Goal: Task Accomplishment & Management: Manage account settings

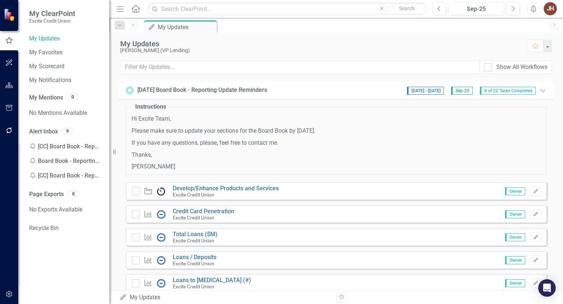
drag, startPoint x: 464, startPoint y: 137, endPoint x: 433, endPoint y: 128, distance: 31.7
click at [464, 137] on span "Hi Excite Team, Please make sure to update your sections for the Board Book by …" at bounding box center [335, 143] width 409 height 56
click at [533, 213] on icon "Edit" at bounding box center [535, 214] width 5 height 4
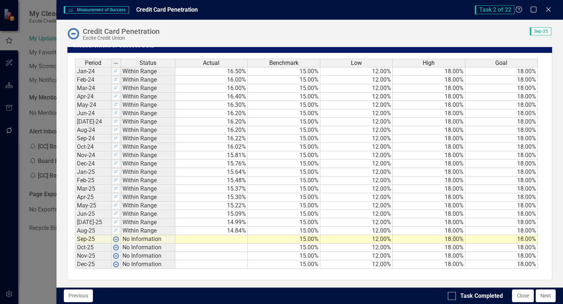
scroll to position [519, 0]
click at [225, 237] on td at bounding box center [211, 239] width 72 height 8
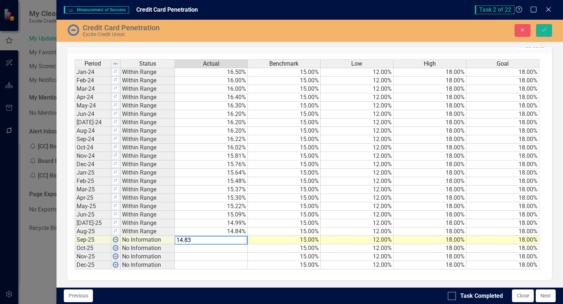
type textarea "14.83"
click at [230, 248] on td at bounding box center [211, 248] width 73 height 8
click at [542, 30] on icon "submit" at bounding box center [544, 29] width 4 height 3
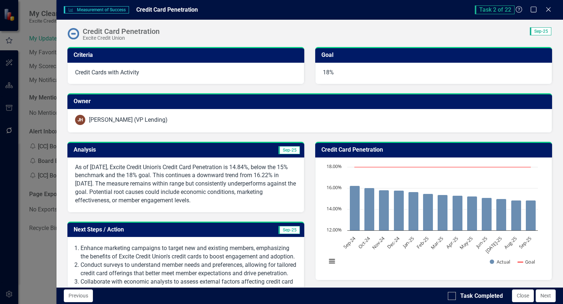
click at [285, 150] on span "Sep-25" at bounding box center [288, 150] width 21 height 8
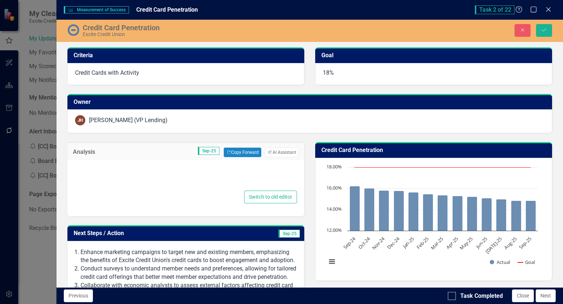
type textarea "<p>As of [DATE], Excite Credit Union's Credit Card Penetration is 14.84%, below…"
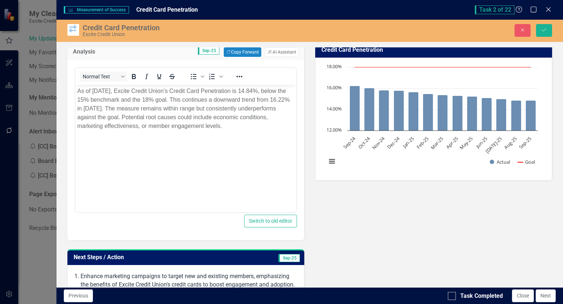
scroll to position [109, 0]
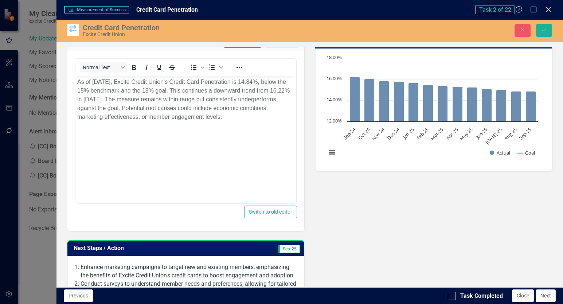
drag, startPoint x: 258, startPoint y: 211, endPoint x: 207, endPoint y: 216, distance: 51.2
click at [208, 220] on div "<p>As of [DATE], Excite Credit Union's Credit Card Penetration is 14.84%, below…" at bounding box center [185, 141] width 237 height 180
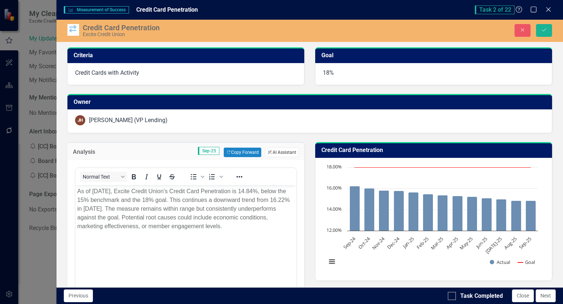
click at [275, 152] on button "ClearPoint AI AI Assistant" at bounding box center [282, 152] width 34 height 9
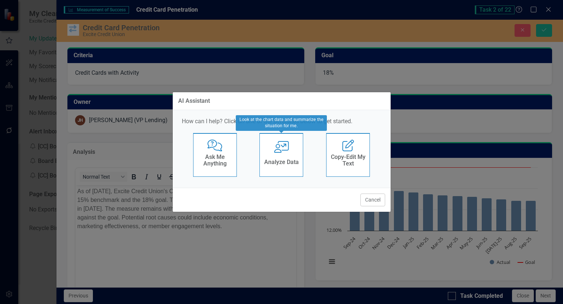
click at [281, 155] on div "User with Chart Analyze Data" at bounding box center [281, 155] width 44 height 44
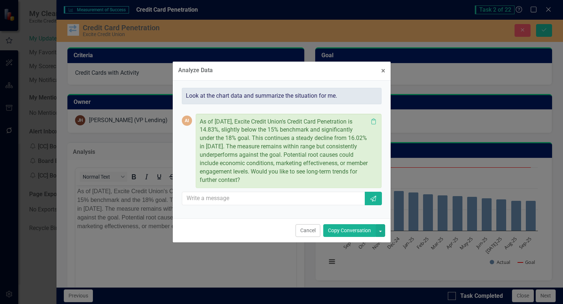
click at [345, 229] on button "Copy Conversation" at bounding box center [349, 230] width 52 height 13
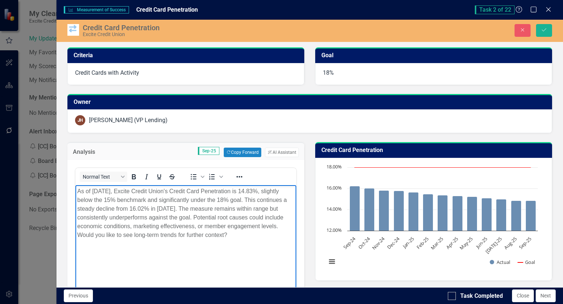
drag, startPoint x: 94, startPoint y: 235, endPoint x: 245, endPoint y: 241, distance: 150.6
click at [244, 241] on body "As of [DATE], Excite Credit Union's Credit Card Penetration is 14.83%, slightly…" at bounding box center [185, 239] width 221 height 109
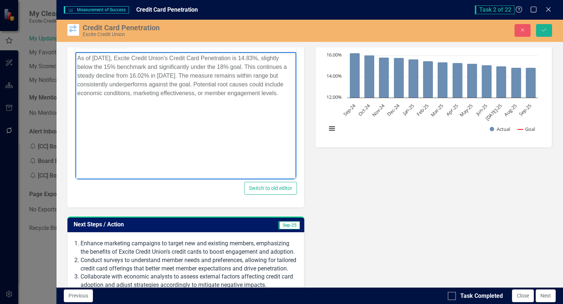
scroll to position [146, 0]
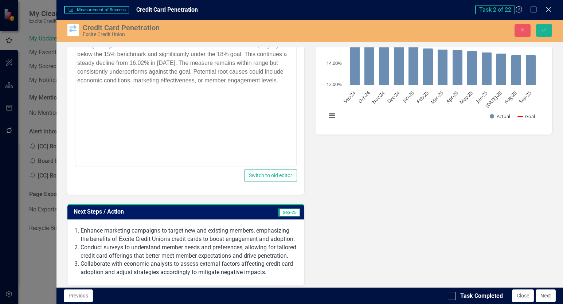
click at [284, 212] on span "Sep-25" at bounding box center [288, 212] width 21 height 8
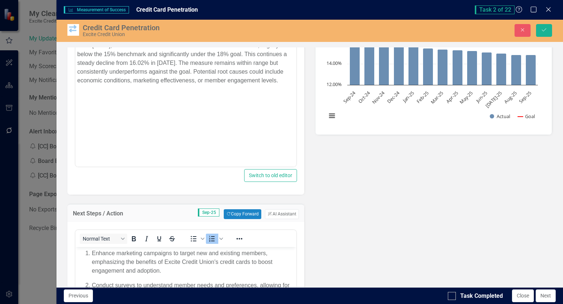
scroll to position [0, 0]
click at [283, 212] on button "ClearPoint AI AI Assistant" at bounding box center [282, 213] width 34 height 9
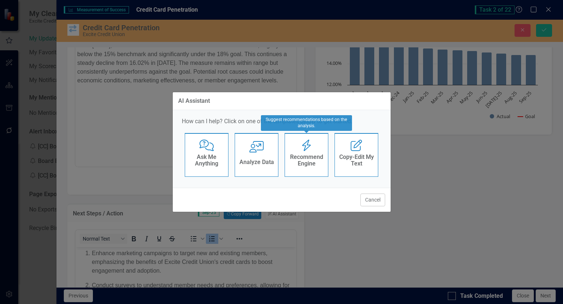
click at [308, 149] on icon "Recommend Engine" at bounding box center [306, 146] width 15 height 12
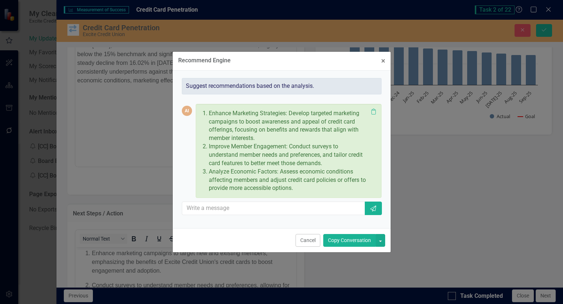
click at [335, 238] on button "Copy Conversation" at bounding box center [349, 240] width 52 height 13
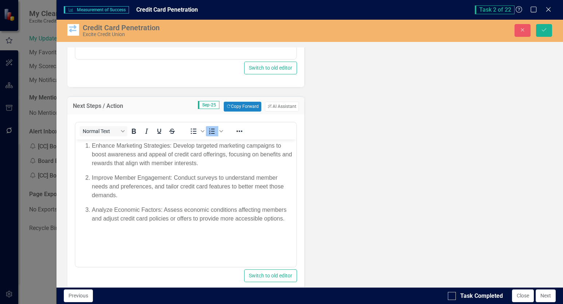
scroll to position [255, 0]
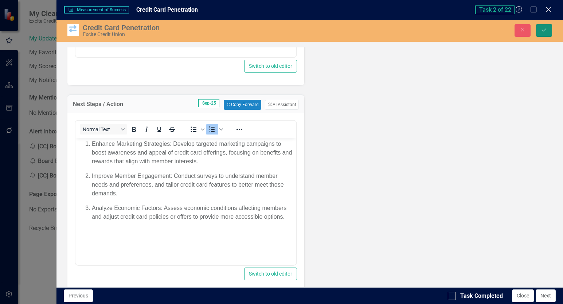
click at [542, 29] on icon "Save" at bounding box center [544, 29] width 7 height 5
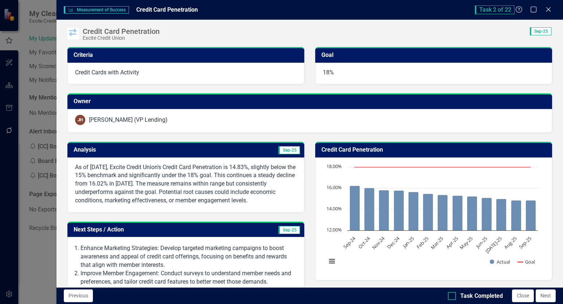
click at [459, 294] on div "Task Completed" at bounding box center [475, 296] width 55 height 8
click at [452, 294] on input "Task Completed" at bounding box center [450, 294] width 5 height 5
checkbox input "true"
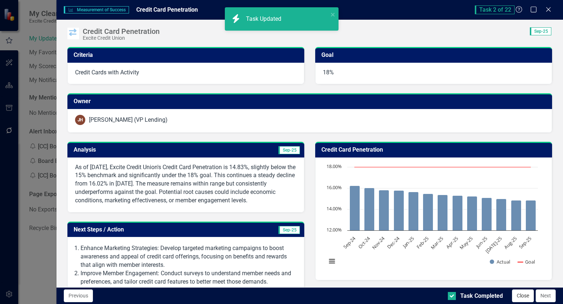
click at [523, 296] on button "Close" at bounding box center [523, 295] width 22 height 13
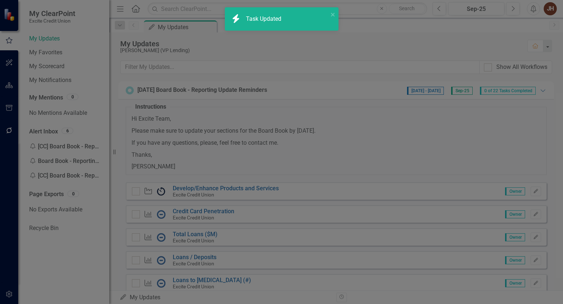
checkbox input "true"
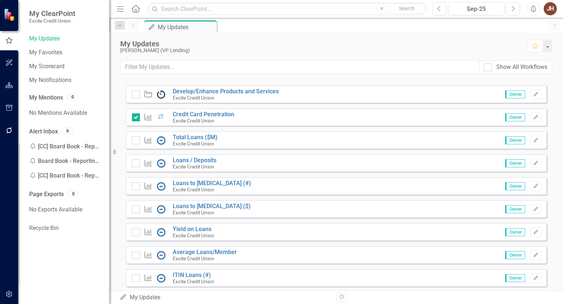
scroll to position [109, 0]
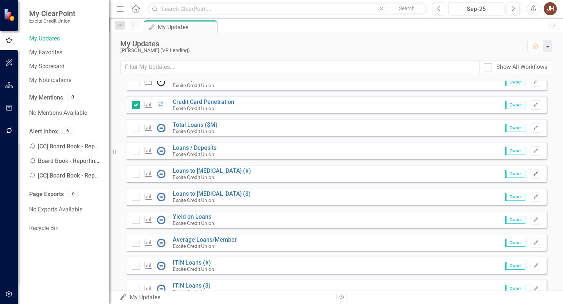
click at [533, 174] on icon "Edit" at bounding box center [535, 174] width 5 height 4
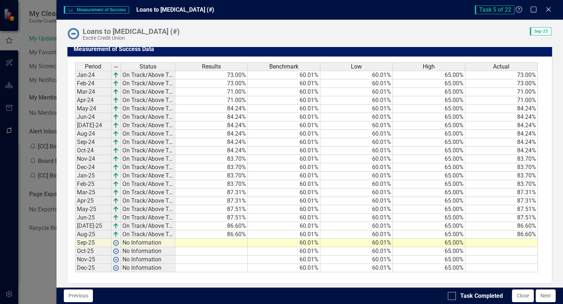
scroll to position [550, 0]
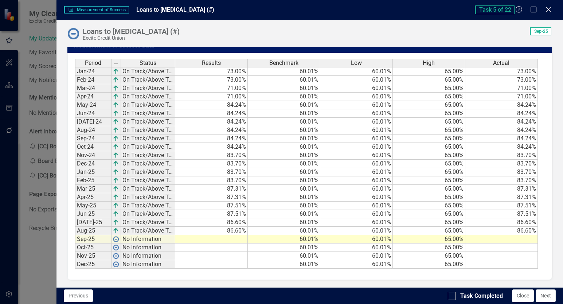
click at [238, 237] on td at bounding box center [211, 239] width 72 height 8
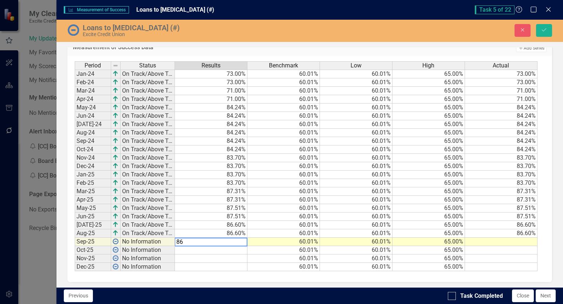
type textarea "86."
type textarea "86.60"
click at [492, 247] on td at bounding box center [502, 250] width 73 height 8
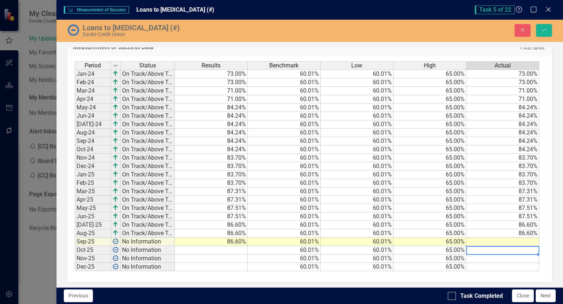
click at [503, 240] on td at bounding box center [502, 241] width 73 height 8
type textarea "86.60"
click at [546, 31] on icon "Save" at bounding box center [544, 29] width 7 height 5
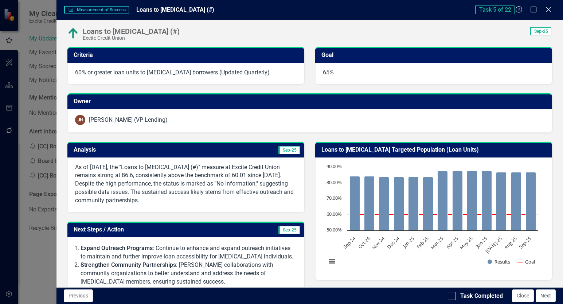
click at [271, 148] on td "Sep-25" at bounding box center [244, 151] width 114 height 12
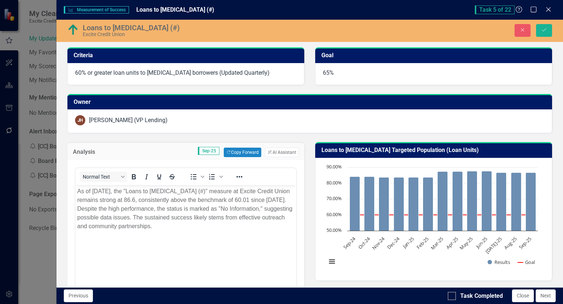
scroll to position [0, 0]
click at [270, 153] on button "ClearPoint AI AI Assistant" at bounding box center [282, 152] width 34 height 9
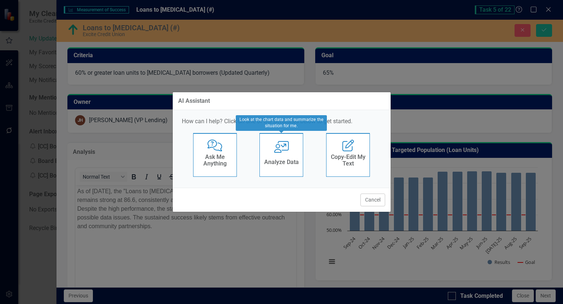
click at [280, 156] on div "User with Chart Analyze Data" at bounding box center [281, 155] width 44 height 44
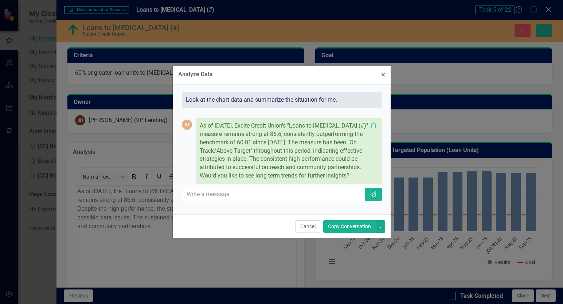
click at [364, 227] on button "Copy Conversation" at bounding box center [349, 226] width 52 height 13
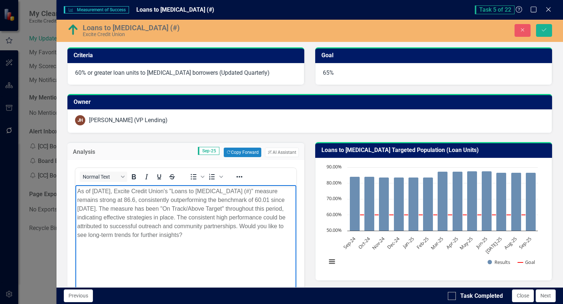
drag, startPoint x: 233, startPoint y: 225, endPoint x: 253, endPoint y: 242, distance: 25.8
click at [253, 242] on body "As of [DATE], Excite Credit Union's "Loans to [MEDICAL_DATA] (#)" measure remai…" at bounding box center [185, 239] width 221 height 109
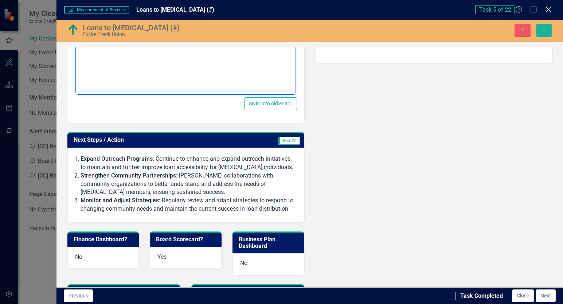
scroll to position [219, 0]
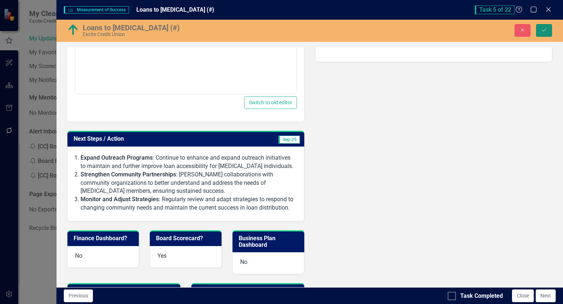
click at [547, 30] on icon "Save" at bounding box center [544, 29] width 7 height 5
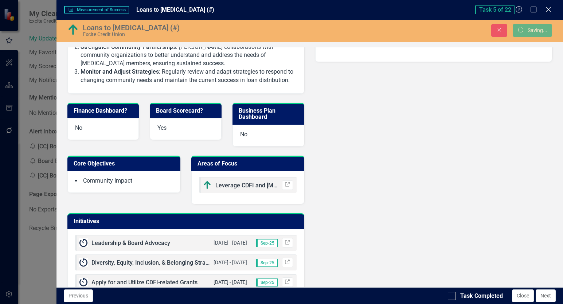
scroll to position [0, 0]
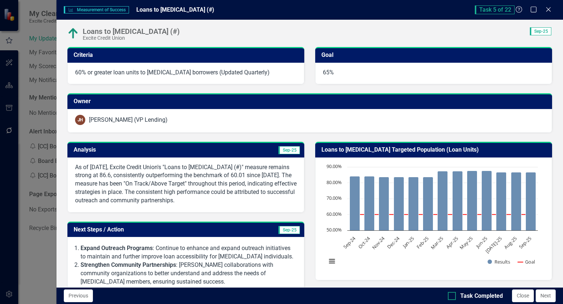
click at [453, 295] on div at bounding box center [452, 296] width 8 height 8
click at [452, 295] on input "Task Completed" at bounding box center [450, 294] width 5 height 5
checkbox input "true"
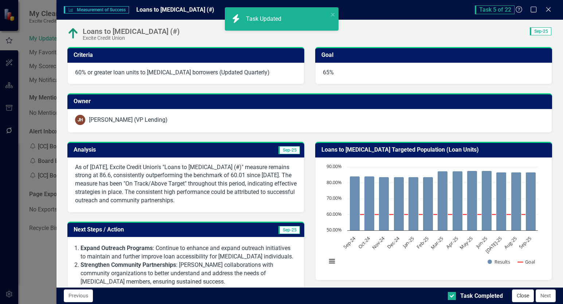
click at [516, 296] on button "Close" at bounding box center [523, 295] width 22 height 13
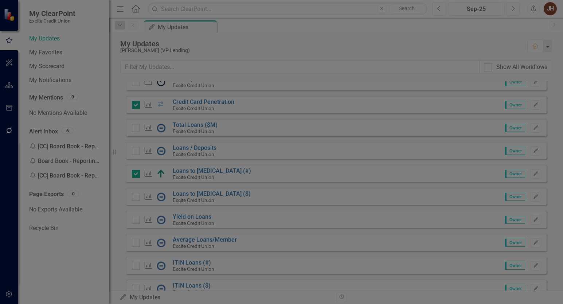
checkbox input "true"
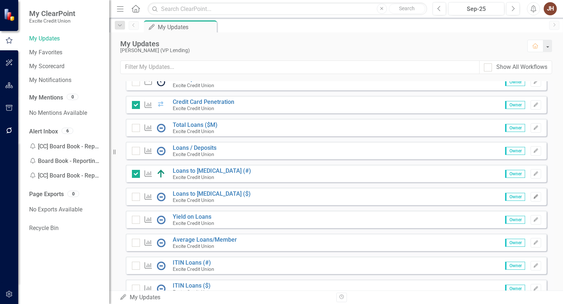
click at [533, 197] on icon "Edit" at bounding box center [535, 197] width 5 height 4
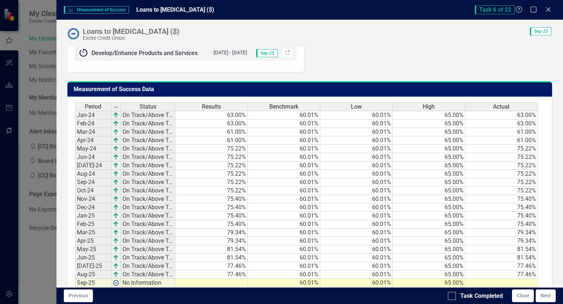
scroll to position [550, 0]
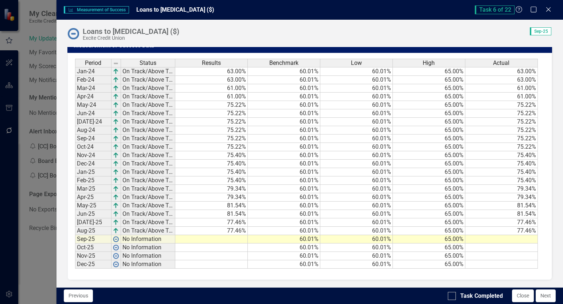
click at [238, 237] on td at bounding box center [211, 239] width 72 height 8
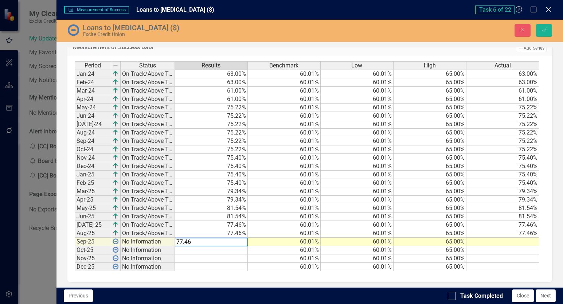
type textarea "77.46"
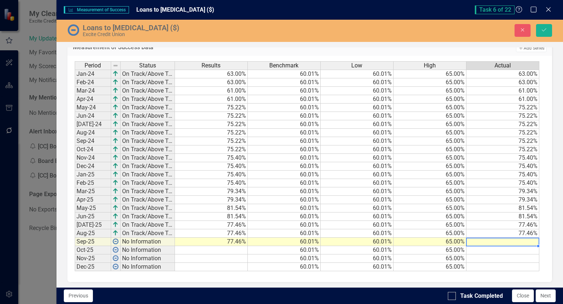
click at [493, 239] on td at bounding box center [502, 241] width 73 height 8
type textarea "77.46"
click at [544, 33] on button "Save" at bounding box center [544, 30] width 16 height 13
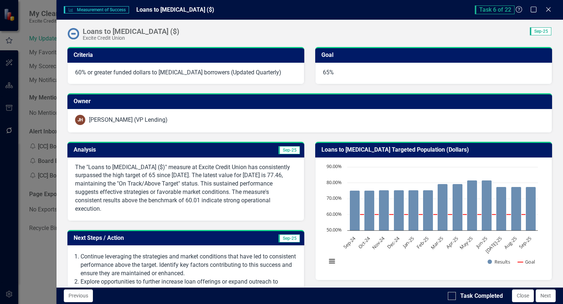
click at [269, 149] on td "Sep-25" at bounding box center [244, 151] width 114 height 12
click at [270, 149] on td "Sep-25" at bounding box center [244, 151] width 114 height 12
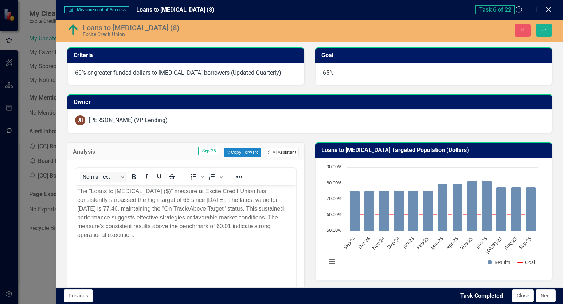
click at [288, 151] on button "ClearPoint AI AI Assistant" at bounding box center [282, 152] width 34 height 9
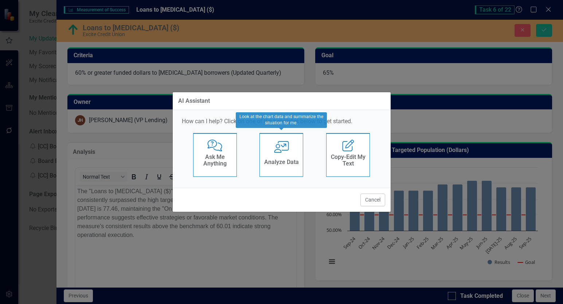
click at [273, 161] on h4 "Analyze Data" at bounding box center [281, 162] width 35 height 7
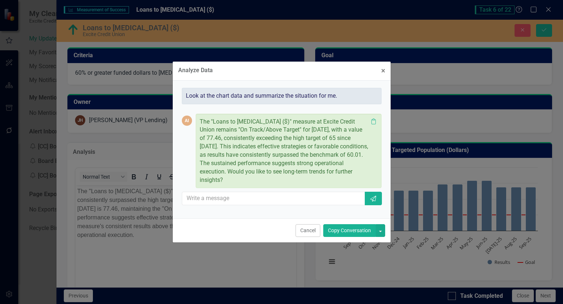
click at [343, 233] on button "Copy Conversation" at bounding box center [349, 230] width 52 height 13
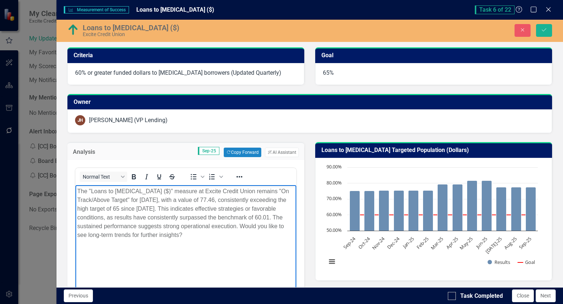
drag, startPoint x: 105, startPoint y: 235, endPoint x: 272, endPoint y: 243, distance: 167.0
click at [272, 243] on body "The "Loans to [MEDICAL_DATA] ($)" measure at Excite Credit Union remains "On Tr…" at bounding box center [185, 239] width 221 height 109
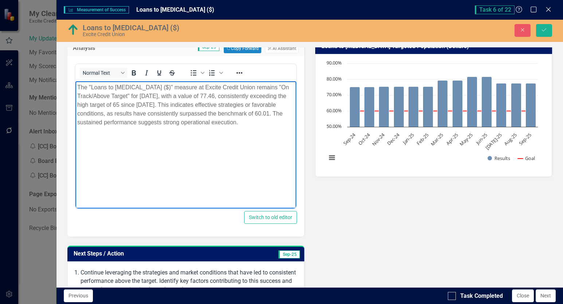
scroll to position [182, 0]
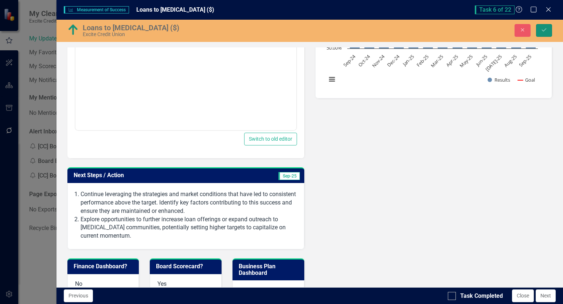
click at [543, 31] on icon "Save" at bounding box center [544, 29] width 7 height 5
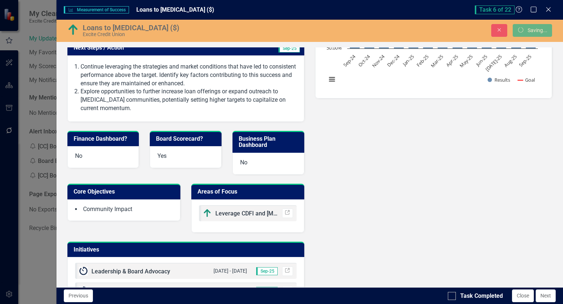
scroll to position [180, 0]
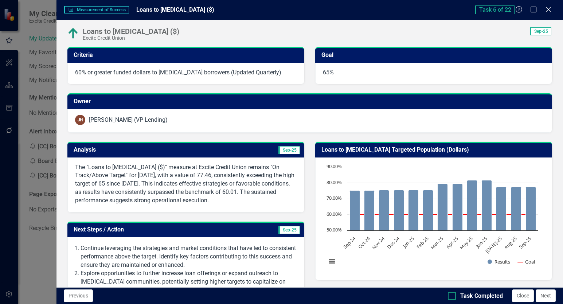
click at [452, 297] on div at bounding box center [452, 296] width 8 height 8
click at [452, 296] on input "Task Completed" at bounding box center [450, 294] width 5 height 5
checkbox input "true"
click at [525, 294] on button "Close" at bounding box center [523, 295] width 22 height 13
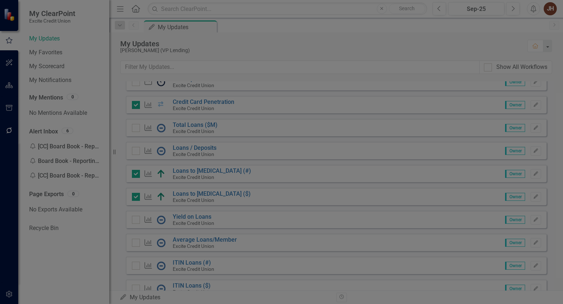
checkbox input "true"
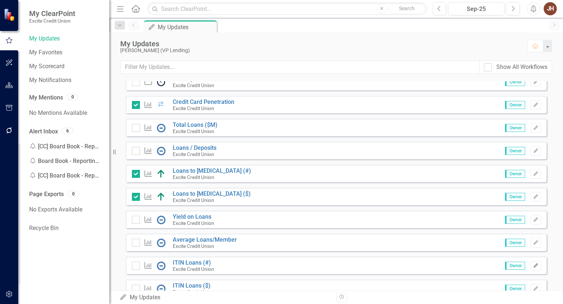
click at [533, 266] on icon "Edit" at bounding box center [535, 265] width 5 height 4
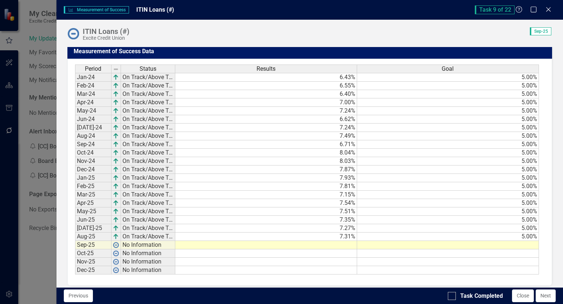
scroll to position [419, 0]
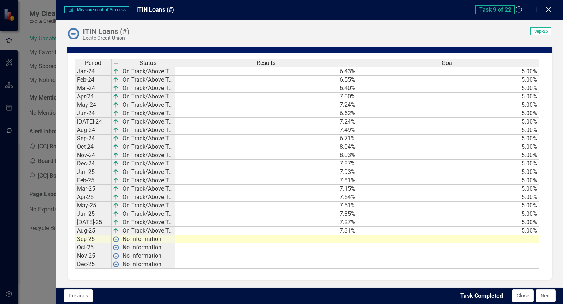
click at [342, 240] on td at bounding box center [266, 239] width 182 height 8
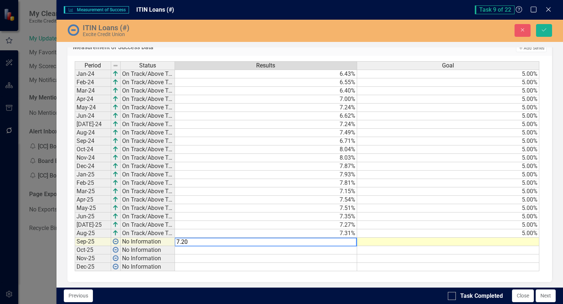
type textarea "7.20"
click at [439, 239] on td at bounding box center [448, 241] width 182 height 8
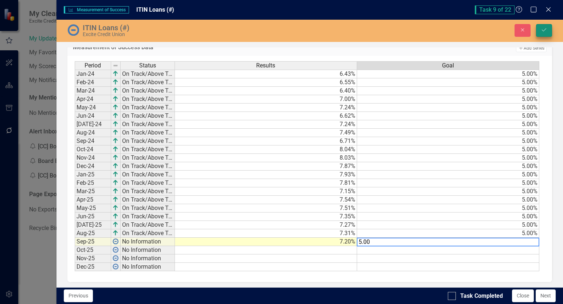
type textarea "5.00"
click at [546, 30] on icon "Save" at bounding box center [544, 29] width 7 height 5
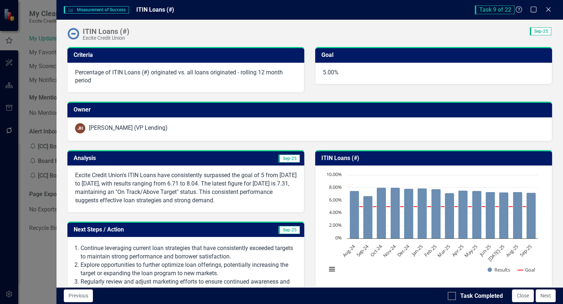
click at [245, 157] on td "Sep-25" at bounding box center [244, 159] width 114 height 12
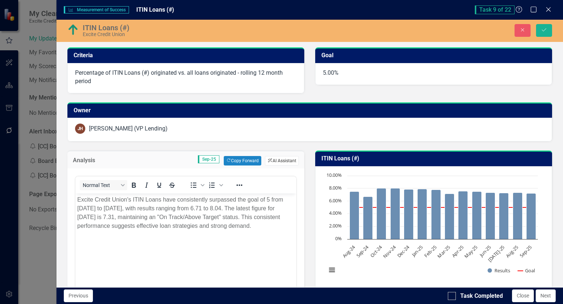
click at [279, 160] on button "ClearPoint AI AI Assistant" at bounding box center [282, 160] width 34 height 9
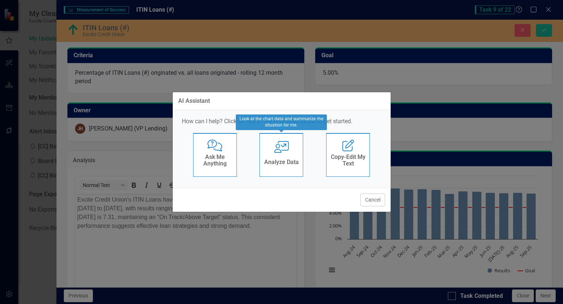
click at [277, 153] on div "User with Chart Analyze Data" at bounding box center [281, 155] width 44 height 44
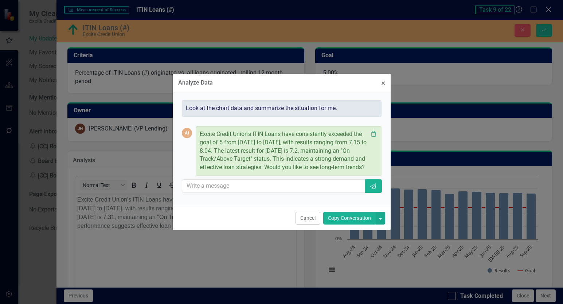
click at [338, 220] on button "Copy Conversation" at bounding box center [349, 218] width 52 height 13
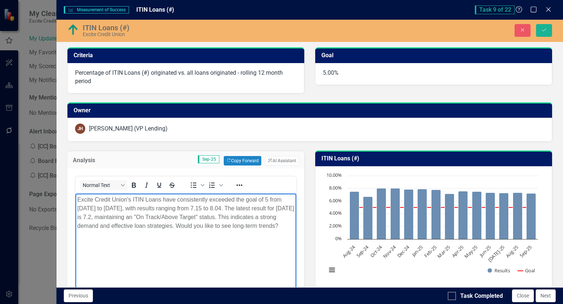
drag, startPoint x: 220, startPoint y: 225, endPoint x: 239, endPoint y: 243, distance: 25.5
click at [239, 243] on body "Excite Credit Union's ITIN Loans have consistently exceeded the goal of 5 from …" at bounding box center [185, 247] width 221 height 109
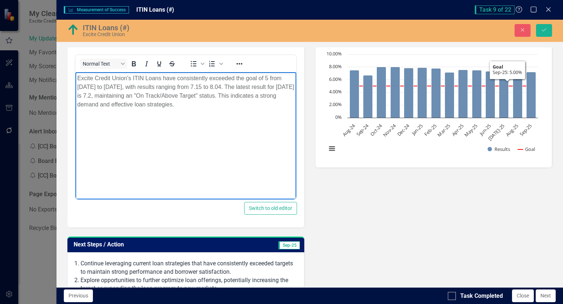
scroll to position [109, 0]
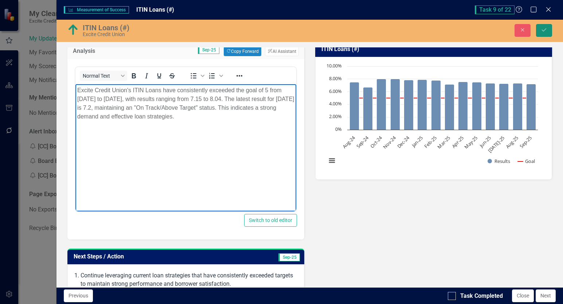
click at [543, 30] on icon "Save" at bounding box center [544, 29] width 7 height 5
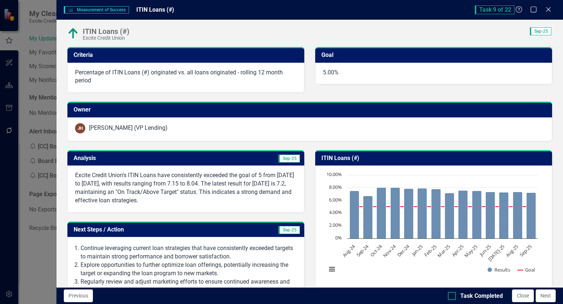
click at [451, 296] on div at bounding box center [452, 296] width 8 height 8
click at [451, 296] on input "Task Completed" at bounding box center [450, 294] width 5 height 5
checkbox input "true"
click at [520, 295] on button "Close" at bounding box center [523, 295] width 22 height 13
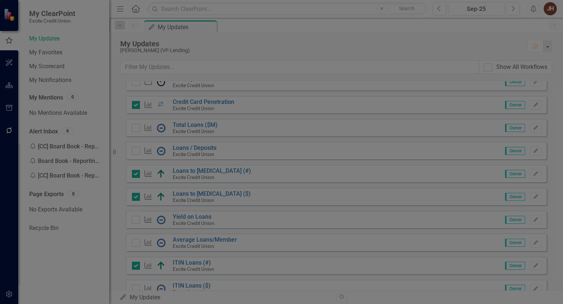
checkbox input "true"
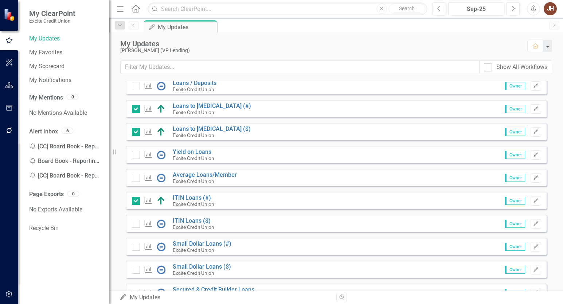
scroll to position [182, 0]
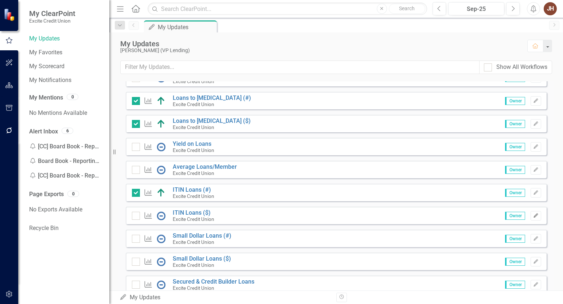
click at [533, 216] on icon "button" at bounding box center [535, 215] width 4 height 4
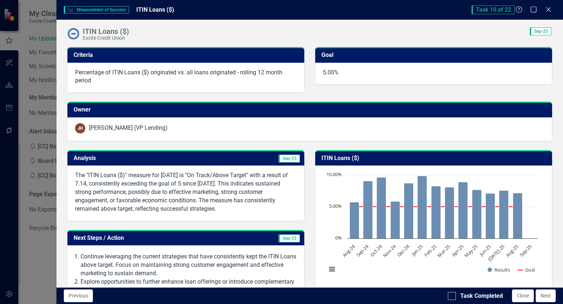
scroll to position [428, 0]
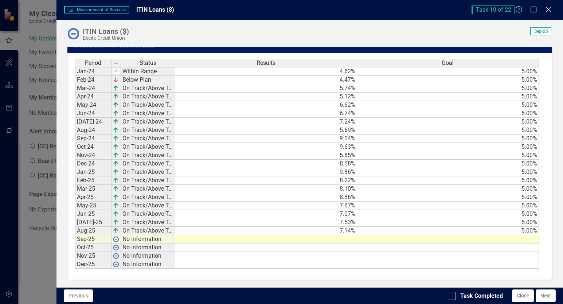
click at [339, 238] on td at bounding box center [266, 239] width 182 height 8
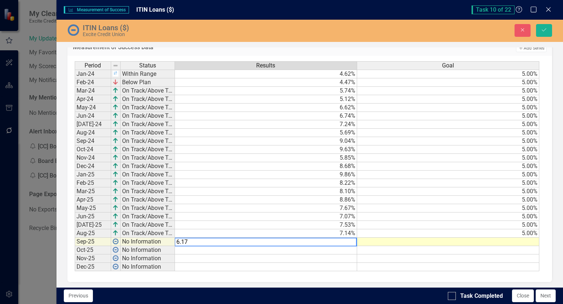
type textarea "6.17"
click at [417, 241] on td at bounding box center [448, 241] width 182 height 8
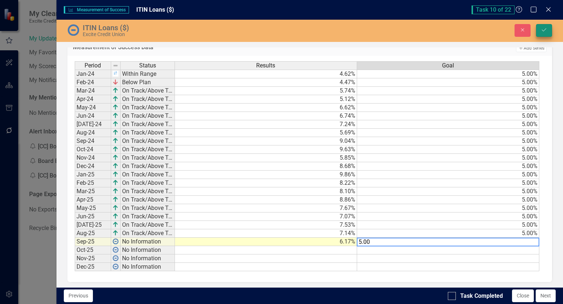
type textarea "5.00"
click at [543, 34] on button "Save" at bounding box center [544, 30] width 16 height 13
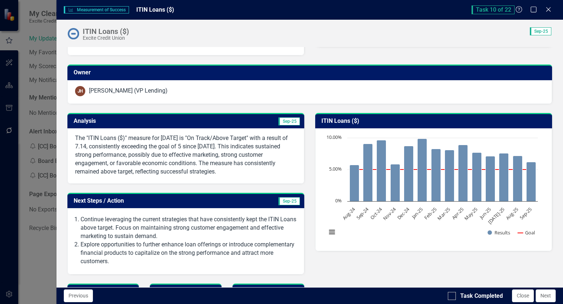
scroll to position [73, 0]
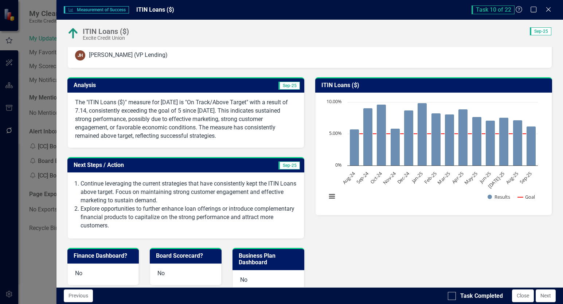
click at [203, 83] on td "Sep-25" at bounding box center [244, 86] width 114 height 12
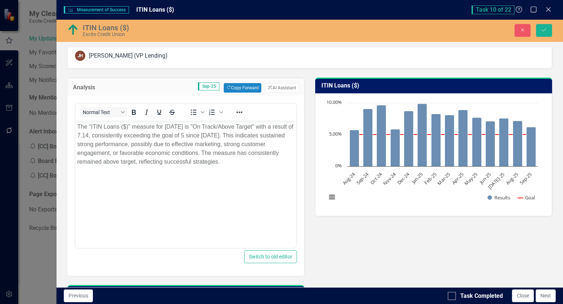
scroll to position [0, 0]
click at [282, 88] on button "ClearPoint AI AI Assistant" at bounding box center [282, 87] width 34 height 9
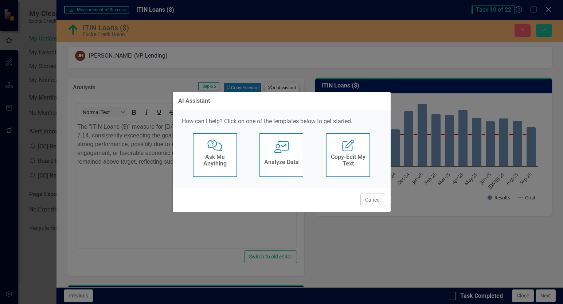
click at [282, 92] on div "AI Assistant" at bounding box center [282, 101] width 218 height 18
click at [292, 160] on h4 "Analyze Data" at bounding box center [281, 162] width 35 height 7
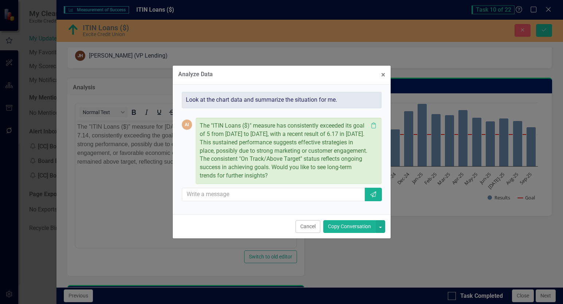
click at [348, 226] on button "Copy Conversation" at bounding box center [349, 226] width 52 height 13
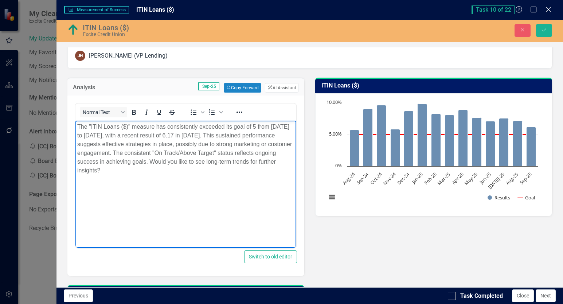
drag, startPoint x: 189, startPoint y: 162, endPoint x: 216, endPoint y: 176, distance: 30.0
click at [202, 173] on p "The "ITIN Loans ($)" measure has consistently exceeded its goal of 5 from [DATE…" at bounding box center [185, 148] width 217 height 52
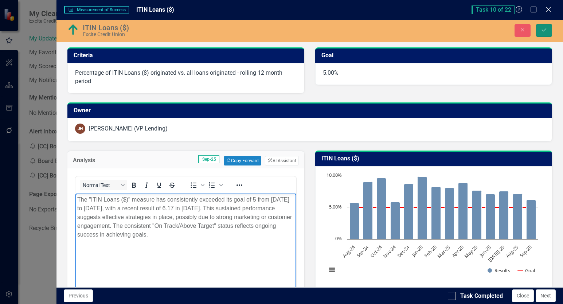
click at [545, 31] on icon "Save" at bounding box center [544, 29] width 7 height 5
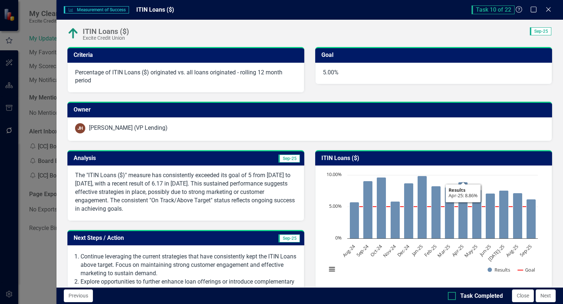
click at [451, 296] on input "Task Completed" at bounding box center [450, 294] width 5 height 5
checkbox input "true"
click at [523, 297] on button "Close" at bounding box center [523, 295] width 22 height 13
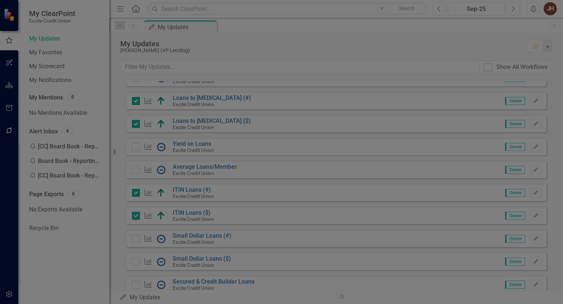
checkbox input "true"
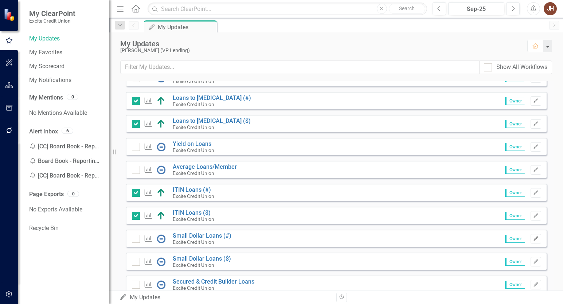
click at [533, 238] on icon "Edit" at bounding box center [535, 238] width 5 height 4
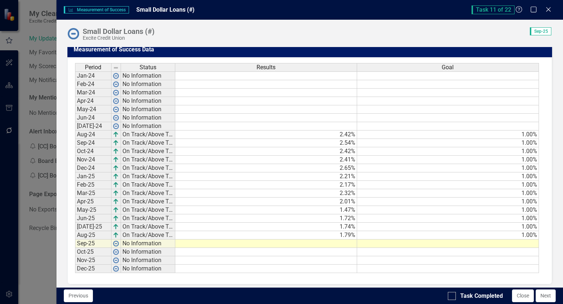
scroll to position [444, 0]
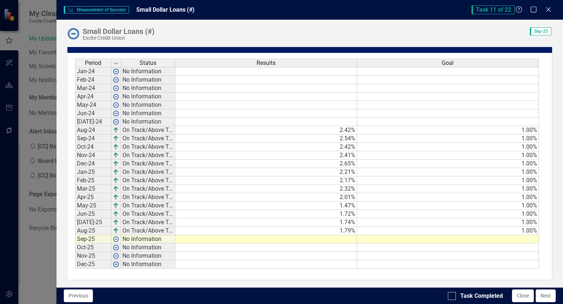
click at [346, 241] on td at bounding box center [266, 239] width 182 height 8
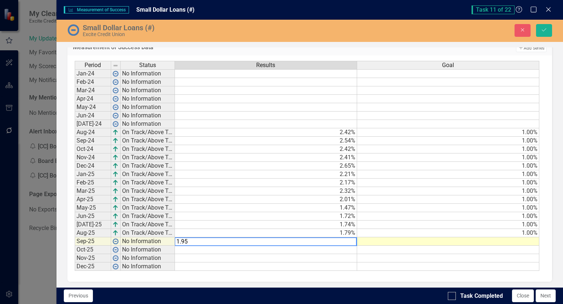
type textarea "1.95"
click at [389, 244] on td at bounding box center [448, 241] width 182 height 8
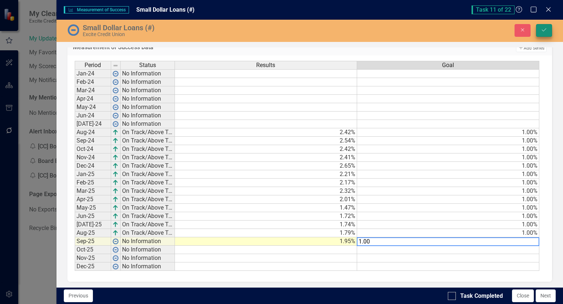
type textarea "1.00"
click at [541, 36] on button "Save" at bounding box center [544, 30] width 16 height 13
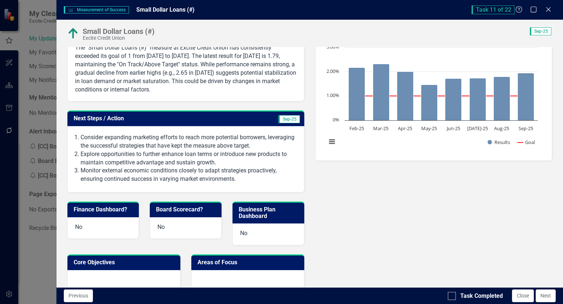
scroll to position [73, 0]
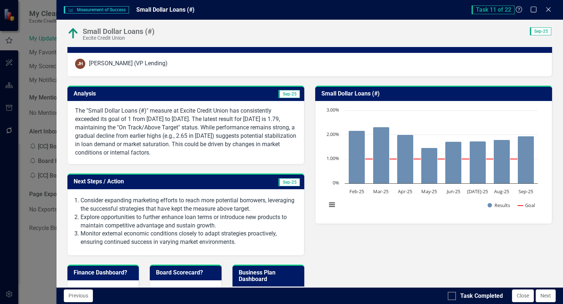
click at [209, 88] on div "Analysis Sep-25" at bounding box center [185, 94] width 237 height 16
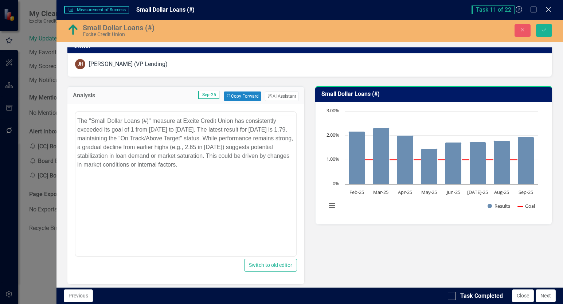
scroll to position [0, 0]
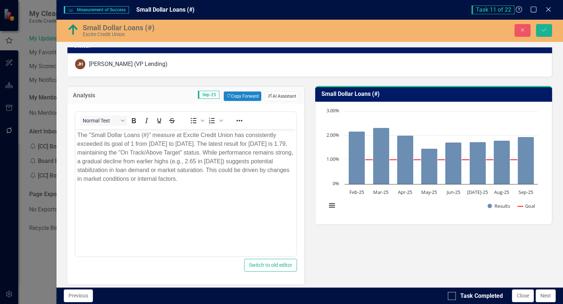
click at [279, 93] on button "ClearPoint AI AI Assistant" at bounding box center [282, 95] width 34 height 9
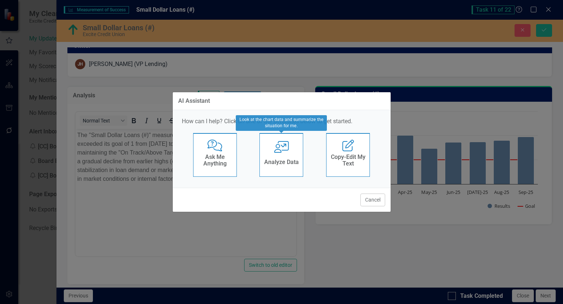
click at [280, 159] on h4 "Analyze Data" at bounding box center [281, 162] width 35 height 7
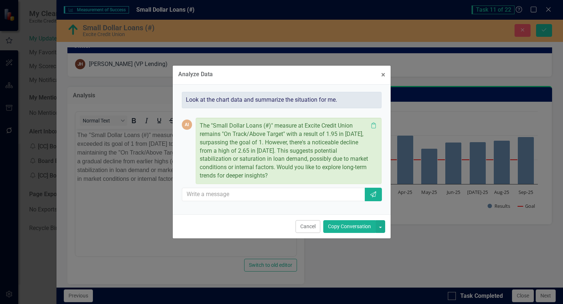
click at [340, 225] on button "Copy Conversation" at bounding box center [349, 226] width 52 height 13
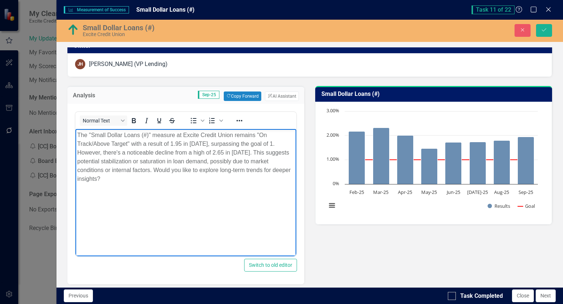
drag, startPoint x: 151, startPoint y: 171, endPoint x: 162, endPoint y: 190, distance: 22.6
click at [162, 190] on body "The "Small Dollar Loans (#)" measure at Excite Credit Union remains "On Track/A…" at bounding box center [185, 183] width 221 height 109
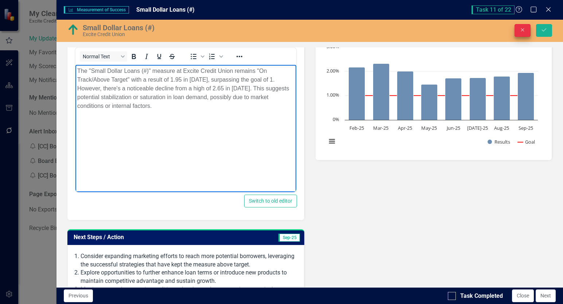
scroll to position [36, 0]
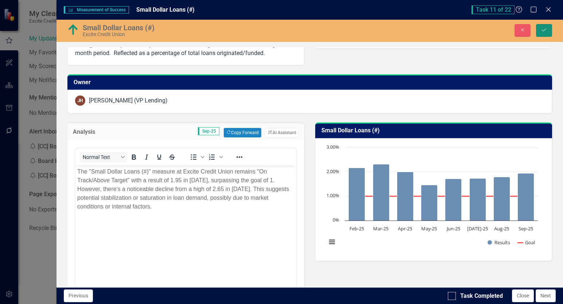
click at [540, 32] on button "Save" at bounding box center [544, 30] width 16 height 13
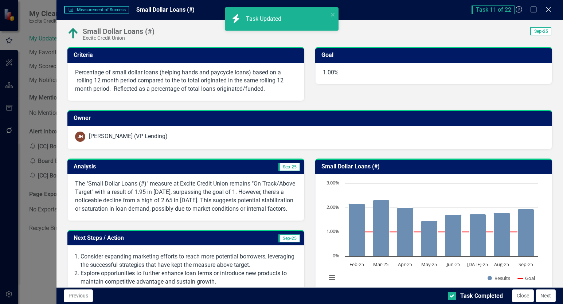
scroll to position [182, 0]
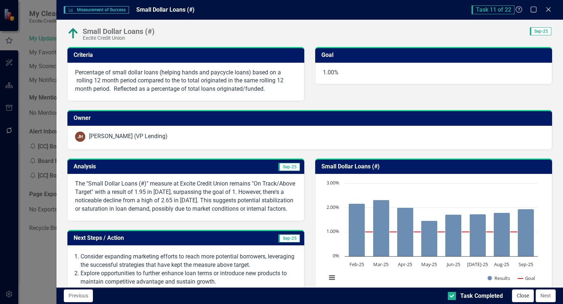
click at [517, 296] on button "Close" at bounding box center [523, 295] width 22 height 13
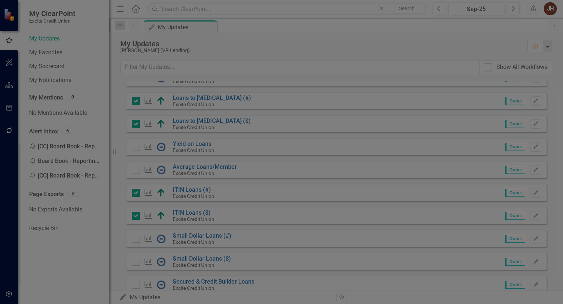
checkbox input "true"
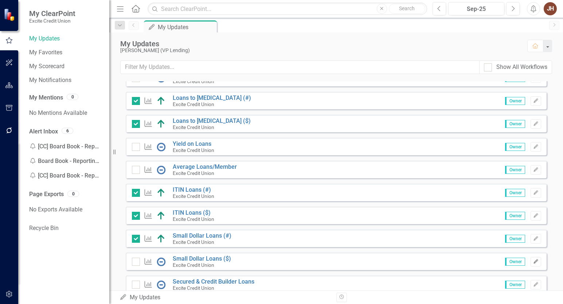
click at [533, 260] on icon "button" at bounding box center [535, 261] width 4 height 4
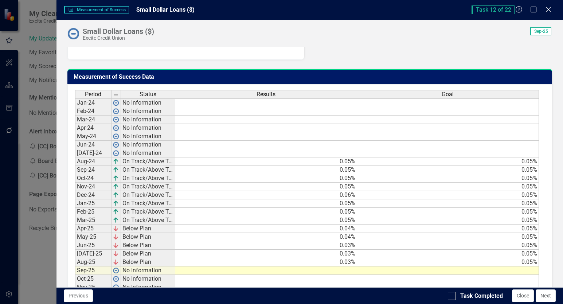
scroll to position [411, 0]
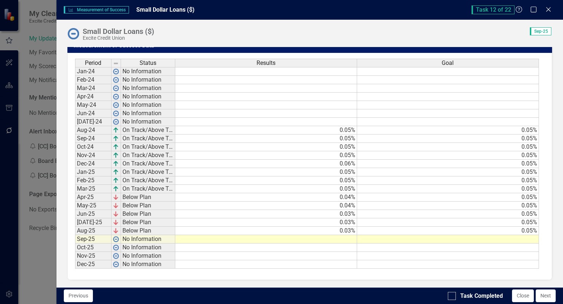
click at [337, 240] on td at bounding box center [266, 239] width 182 height 8
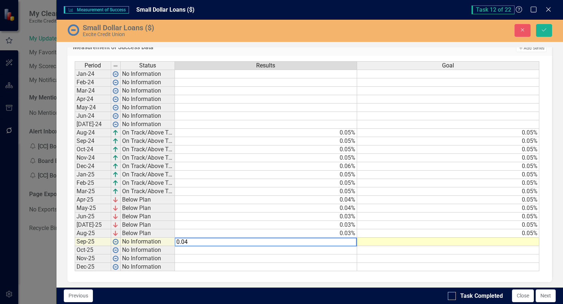
type textarea "0.04"
click at [437, 240] on td at bounding box center [448, 241] width 182 height 8
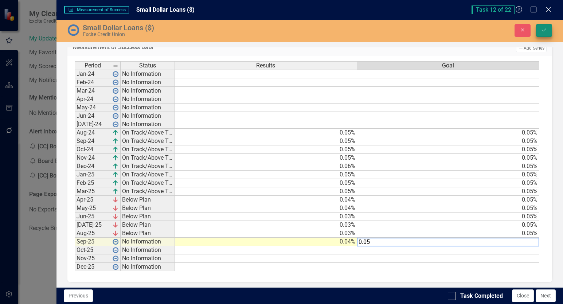
type textarea "0.05"
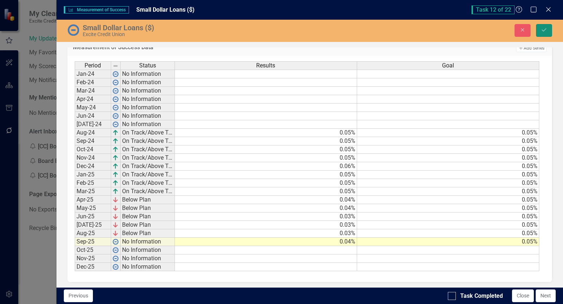
click at [545, 28] on icon "Save" at bounding box center [544, 29] width 7 height 5
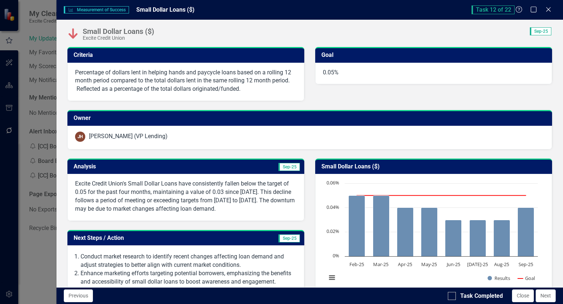
click at [255, 163] on td "Sep-25" at bounding box center [244, 167] width 114 height 12
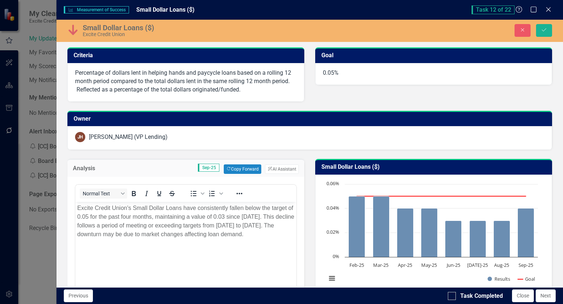
scroll to position [0, 0]
click at [267, 168] on icon "ClearPoint AI" at bounding box center [269, 169] width 5 height 4
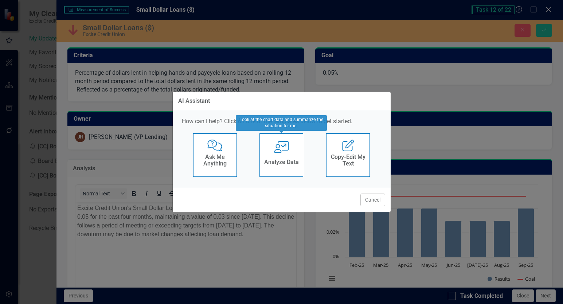
click at [283, 160] on h4 "Analyze Data" at bounding box center [281, 162] width 35 height 7
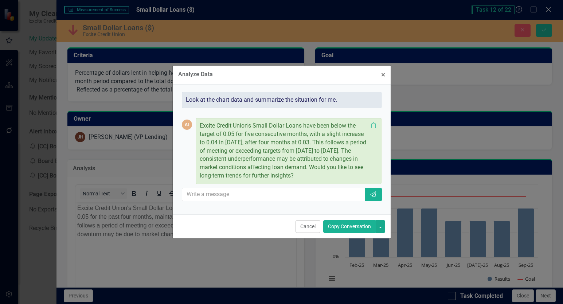
click at [353, 230] on button "Copy Conversation" at bounding box center [349, 226] width 52 height 13
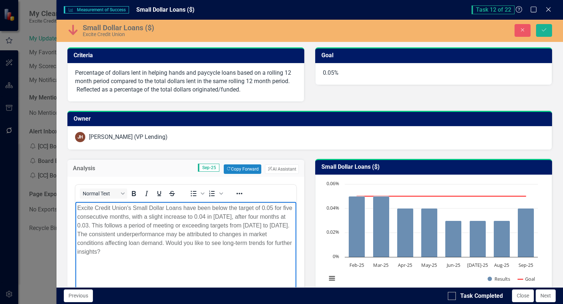
drag, startPoint x: 188, startPoint y: 242, endPoint x: 199, endPoint y: 252, distance: 15.7
click at [199, 252] on p "Excite Credit Union's Small Dollar Loans have been below the target of 0.05 for…" at bounding box center [185, 230] width 217 height 52
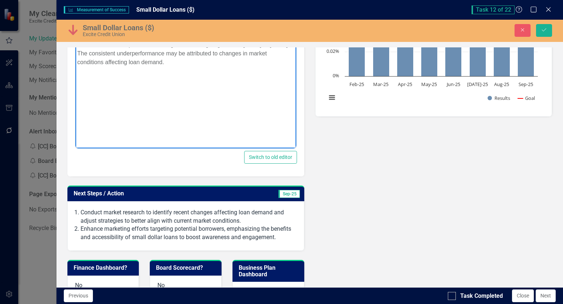
scroll to position [182, 0]
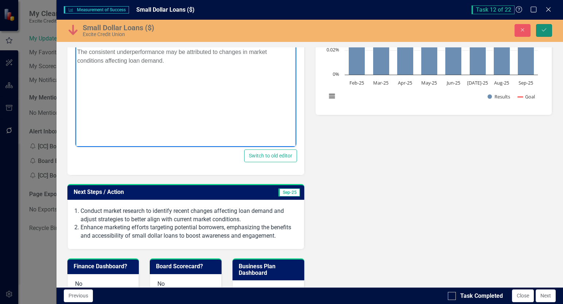
click at [545, 29] on icon "Save" at bounding box center [544, 29] width 7 height 5
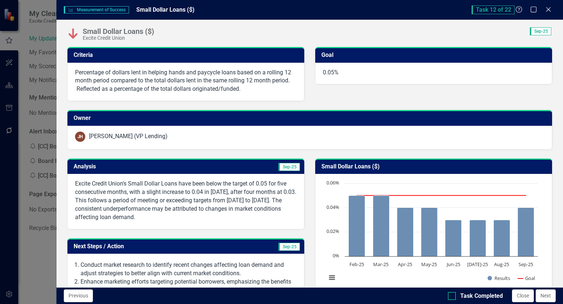
click at [449, 296] on input "Task Completed" at bounding box center [450, 294] width 5 height 5
checkbox input "true"
click at [525, 298] on button "Close" at bounding box center [523, 295] width 22 height 13
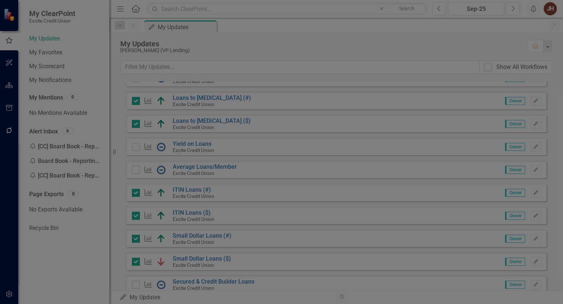
checkbox input "true"
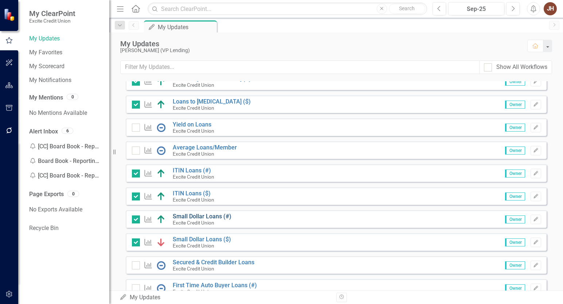
scroll to position [219, 0]
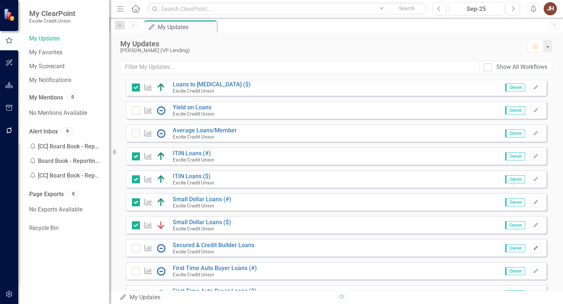
click at [533, 248] on icon "Edit" at bounding box center [535, 248] width 5 height 4
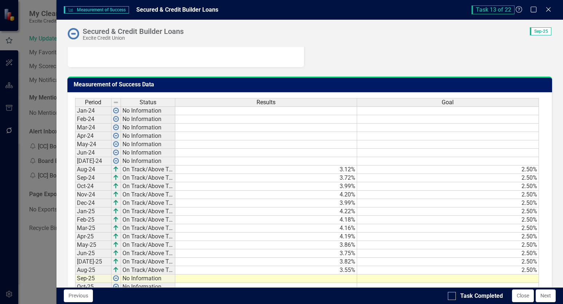
scroll to position [401, 0]
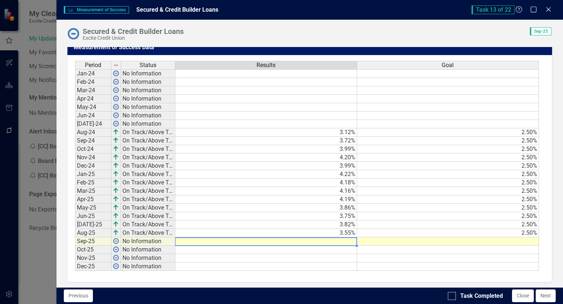
click at [343, 245] on td at bounding box center [266, 241] width 182 height 8
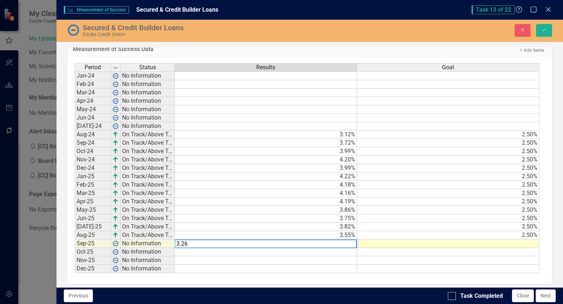
type textarea "3.26"
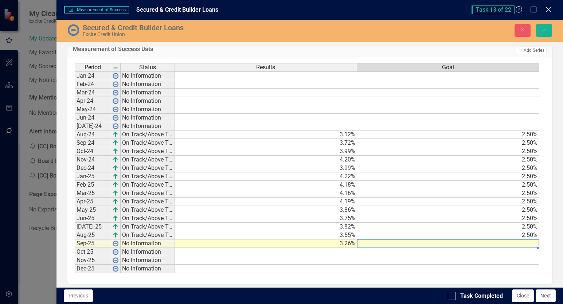
click at [433, 248] on td at bounding box center [448, 243] width 182 height 8
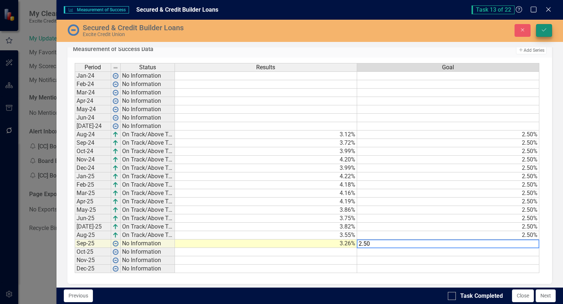
type textarea "2.50"
click at [544, 26] on button "Save" at bounding box center [544, 30] width 16 height 13
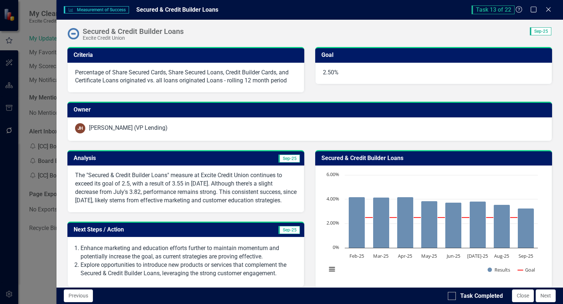
click at [256, 158] on td "Sep-25" at bounding box center [244, 159] width 114 height 12
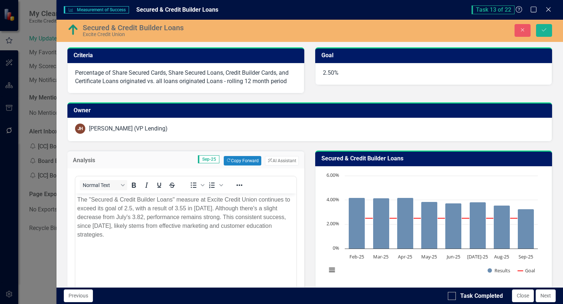
scroll to position [0, 0]
click at [284, 161] on button "ClearPoint AI AI Assistant" at bounding box center [282, 160] width 34 height 9
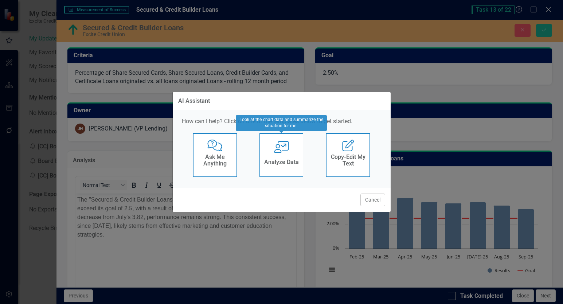
click at [290, 158] on div "Analyze Data" at bounding box center [281, 163] width 35 height 12
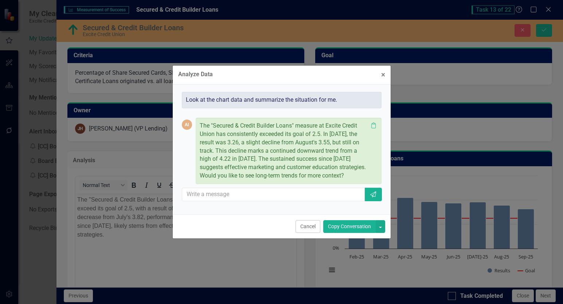
click at [353, 231] on button "Copy Conversation" at bounding box center [349, 226] width 52 height 13
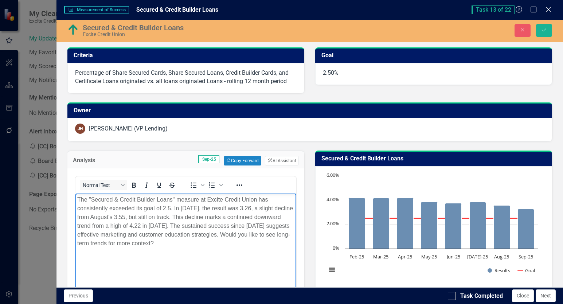
drag, startPoint x: 77, startPoint y: 243, endPoint x: 262, endPoint y: 250, distance: 184.8
click at [262, 250] on body "The "Secured & Credit Builder Loans" measure at Excite Credit Union has consist…" at bounding box center [185, 247] width 221 height 109
click at [540, 29] on button "Save" at bounding box center [544, 30] width 16 height 13
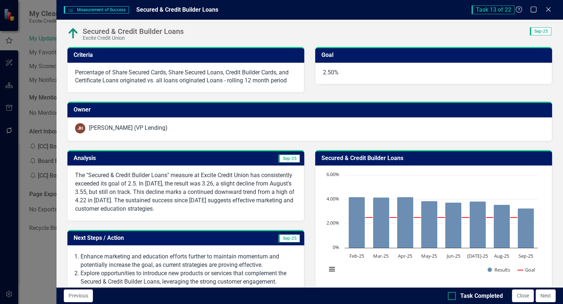
click at [452, 297] on div at bounding box center [452, 296] width 8 height 8
click at [452, 296] on input "Task Completed" at bounding box center [450, 294] width 5 height 5
checkbox input "true"
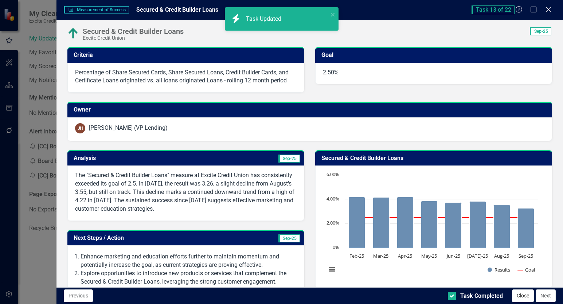
click at [519, 296] on button "Close" at bounding box center [523, 295] width 22 height 13
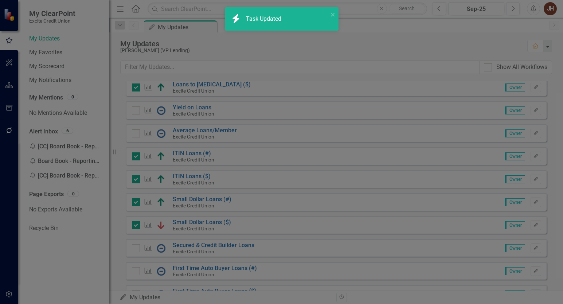
checkbox input "true"
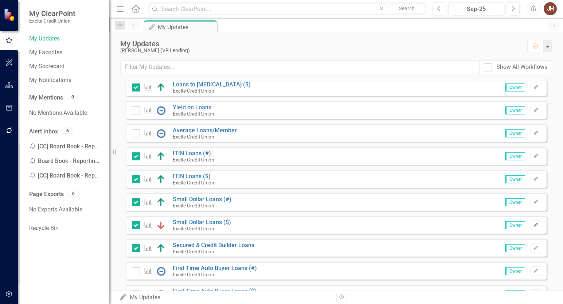
click at [533, 225] on icon "Edit" at bounding box center [535, 225] width 5 height 4
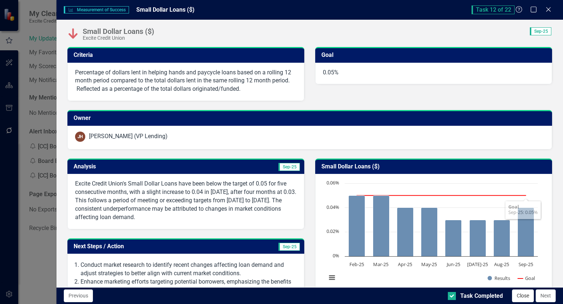
click at [522, 293] on button "Close" at bounding box center [523, 295] width 22 height 13
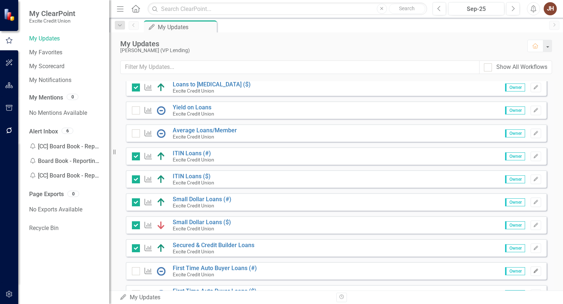
click at [533, 272] on icon "Edit" at bounding box center [535, 271] width 5 height 4
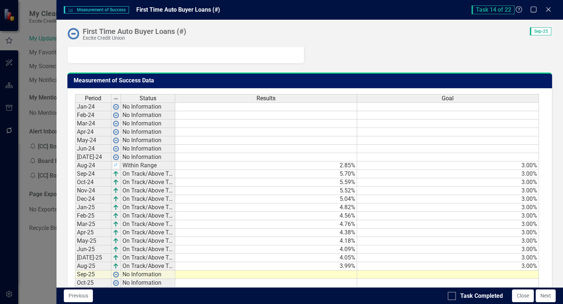
scroll to position [436, 0]
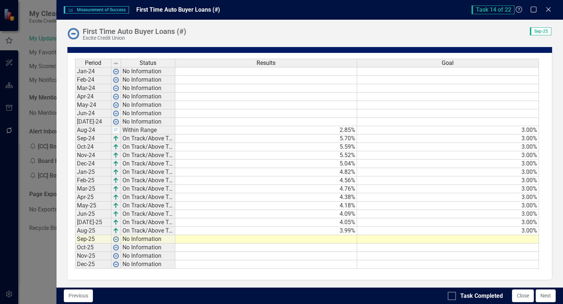
click at [345, 240] on td at bounding box center [266, 239] width 182 height 8
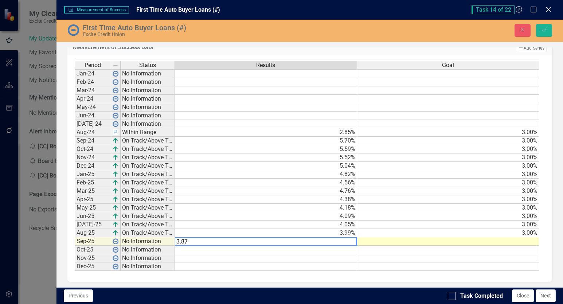
type textarea "3.87"
click at [385, 242] on td at bounding box center [448, 241] width 182 height 8
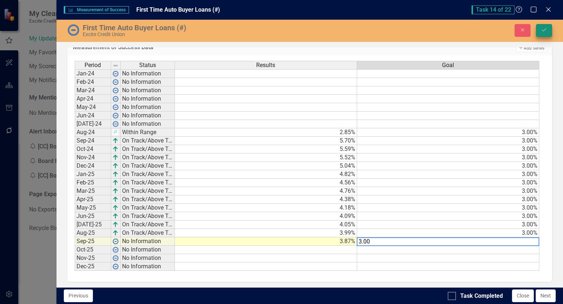
type textarea "3.00"
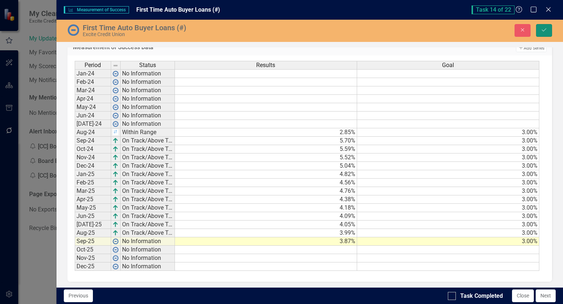
click at [546, 31] on icon "Save" at bounding box center [544, 29] width 7 height 5
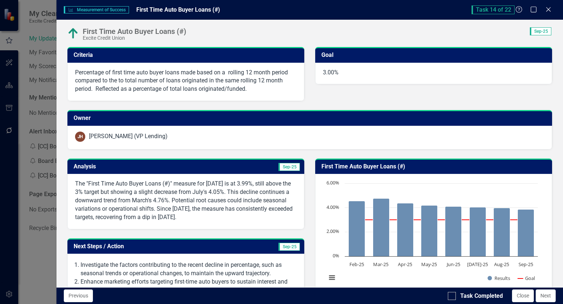
click at [254, 170] on td "Sep-25" at bounding box center [244, 167] width 114 height 12
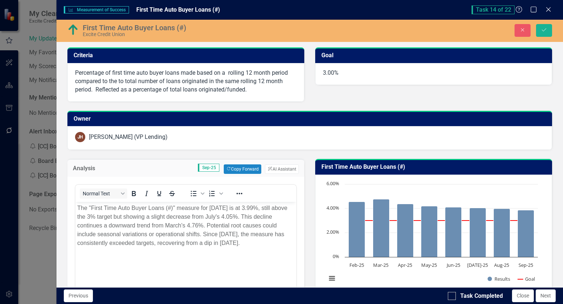
scroll to position [0, 0]
click at [270, 168] on button "ClearPoint AI AI Assistant" at bounding box center [282, 168] width 34 height 9
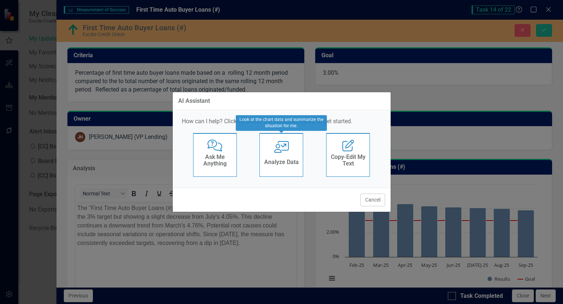
click at [289, 144] on div "User with Chart Analyze Data" at bounding box center [281, 155] width 44 height 44
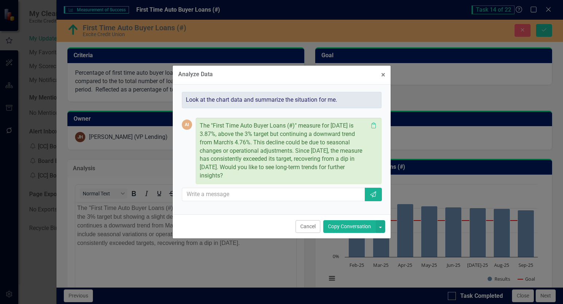
click at [337, 225] on button "Copy Conversation" at bounding box center [349, 226] width 52 height 13
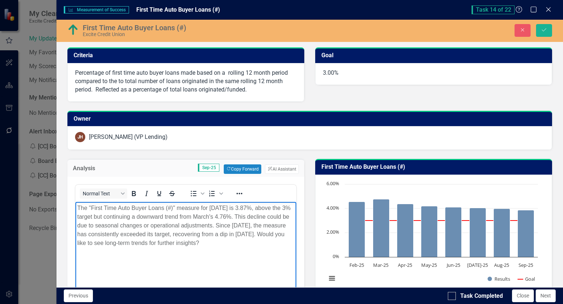
drag, startPoint x: 242, startPoint y: 242, endPoint x: 91, endPoint y: 246, distance: 151.2
click at [91, 246] on p "The "First Time Auto Buyer Loans (#)" measure for September 2025 is 3.87%, abov…" at bounding box center [185, 226] width 217 height 44
click at [162, 244] on p "The "First Time Auto Buyer Loans (#)" measure for September 2025 is 3.87%, abov…" at bounding box center [185, 226] width 217 height 44
click at [91, 241] on p "The "First Time Auto Buyer Loans (#)" measure for September 2025 is 3.87%, abov…" at bounding box center [185, 226] width 217 height 44
drag, startPoint x: 92, startPoint y: 243, endPoint x: 249, endPoint y: 243, distance: 157.0
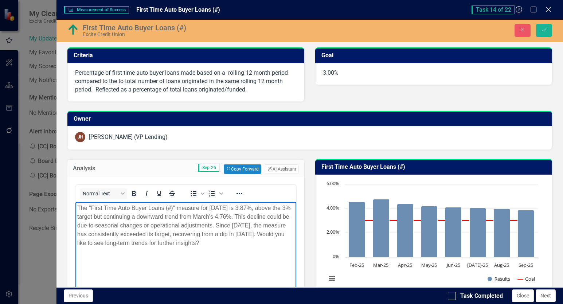
click at [249, 243] on p "The "First Time Auto Buyer Loans (#)" measure for September 2025 is 3.87%, abov…" at bounding box center [185, 226] width 217 height 44
click at [542, 37] on div "First Time Auto Buyer Loans (#) Excite Credit Union Close Save" at bounding box center [309, 30] width 507 height 14
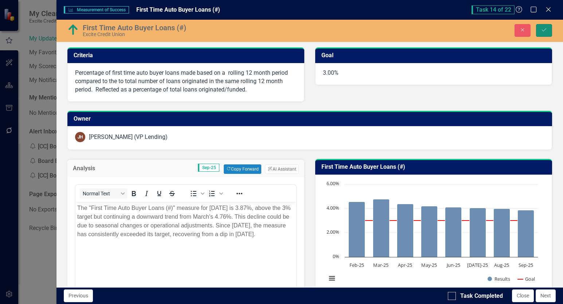
click at [544, 31] on icon "Save" at bounding box center [544, 29] width 7 height 5
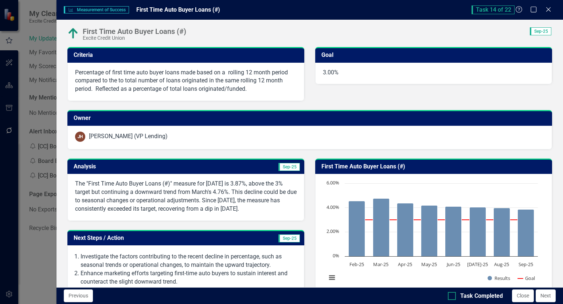
click at [451, 295] on input "Task Completed" at bounding box center [450, 294] width 5 height 5
checkbox input "true"
click at [521, 294] on button "Close" at bounding box center [523, 295] width 22 height 13
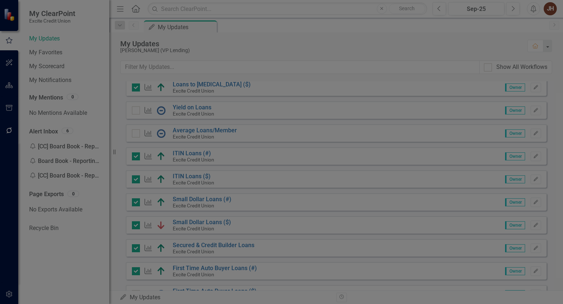
checkbox input "true"
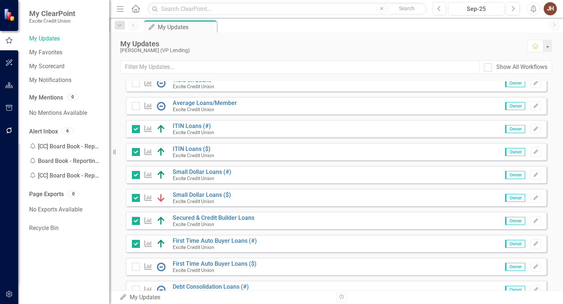
scroll to position [291, 0]
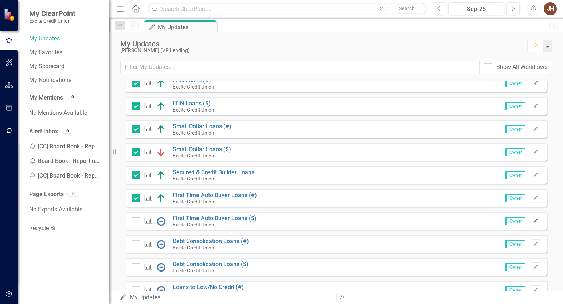
click at [533, 220] on icon "Edit" at bounding box center [535, 221] width 5 height 4
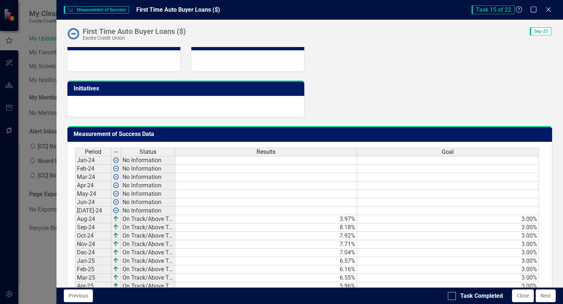
scroll to position [437, 0]
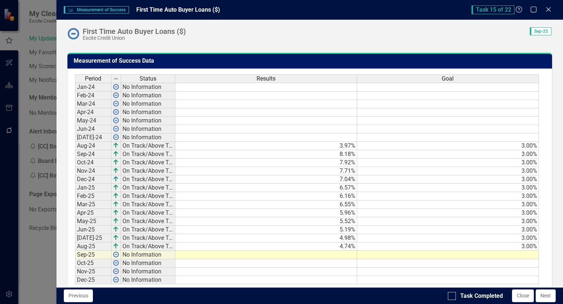
click at [335, 256] on td at bounding box center [266, 255] width 182 height 8
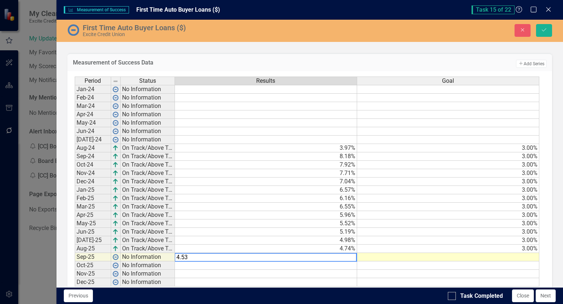
type textarea "4.53"
click at [411, 257] on td at bounding box center [448, 257] width 182 height 8
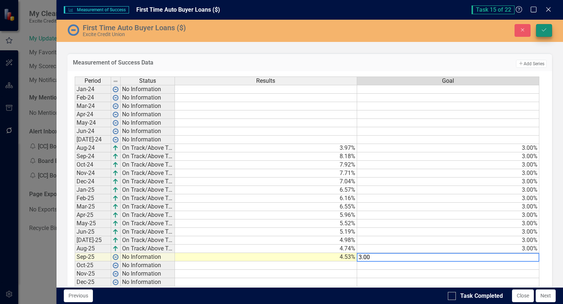
type textarea "3.00"
click at [543, 30] on icon "Save" at bounding box center [544, 29] width 7 height 5
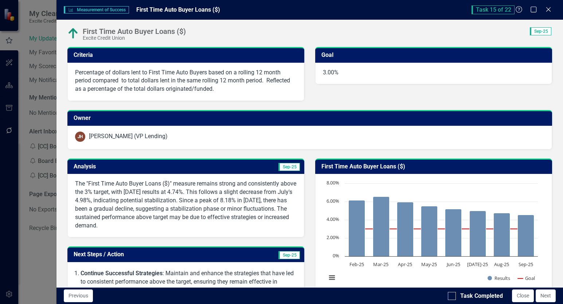
click at [179, 165] on h3 "Analysis" at bounding box center [131, 166] width 114 height 7
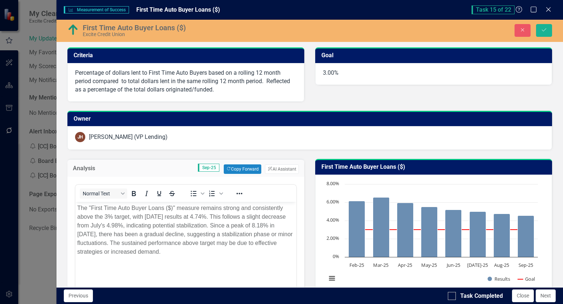
scroll to position [0, 0]
click at [280, 170] on button "ClearPoint AI AI Assistant" at bounding box center [282, 168] width 34 height 9
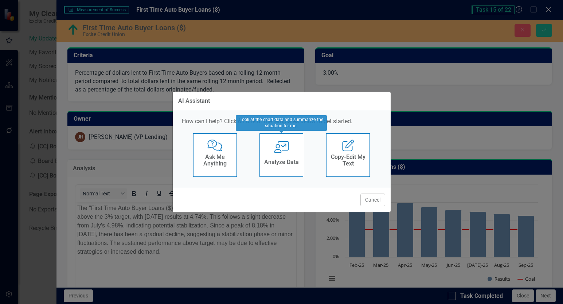
click at [280, 160] on h4 "Analyze Data" at bounding box center [281, 162] width 35 height 7
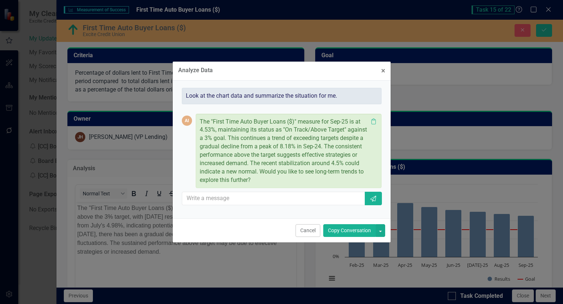
click at [345, 233] on button "Copy Conversation" at bounding box center [349, 230] width 52 height 13
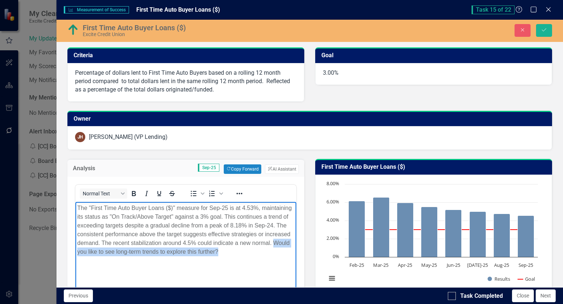
drag, startPoint x: 214, startPoint y: 254, endPoint x: 267, endPoint y: 243, distance: 53.9
click at [267, 243] on p "The "First Time Auto Buyer Loans ($)" measure for Sep-25 is at 4.53%, maintaini…" at bounding box center [185, 230] width 217 height 52
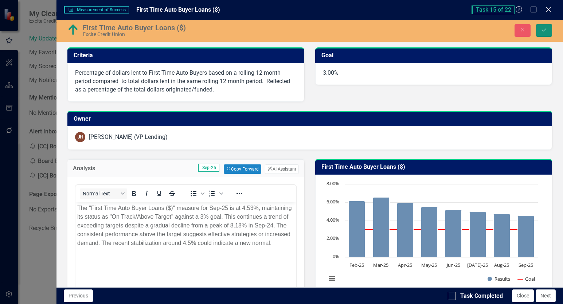
click at [542, 28] on icon "Save" at bounding box center [544, 29] width 7 height 5
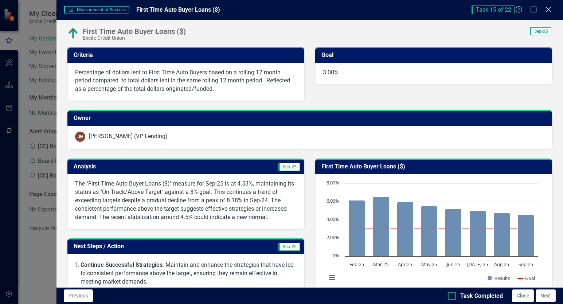
click at [450, 298] on div at bounding box center [452, 296] width 8 height 8
click at [450, 296] on input "Task Completed" at bounding box center [450, 294] width 5 height 5
checkbox input "true"
click at [522, 298] on button "Close" at bounding box center [523, 295] width 22 height 13
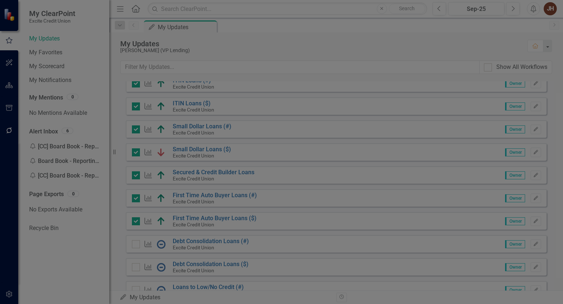
checkbox input "true"
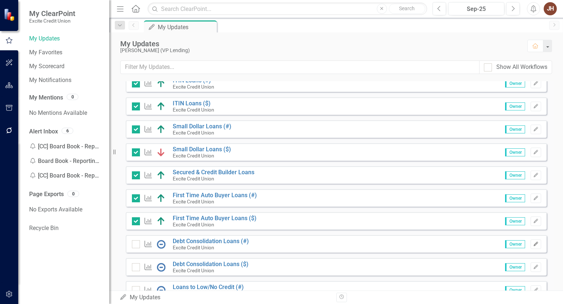
click at [533, 244] on icon "Edit" at bounding box center [535, 244] width 5 height 4
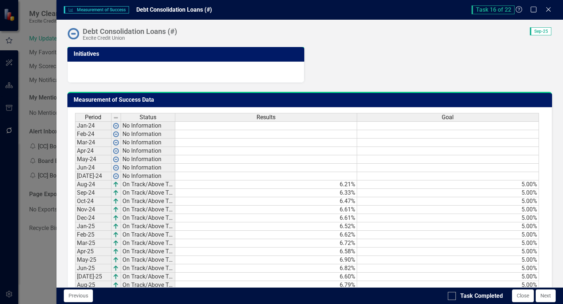
scroll to position [436, 0]
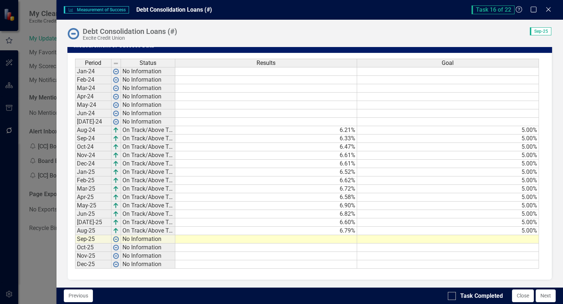
click at [339, 238] on td at bounding box center [266, 239] width 182 height 8
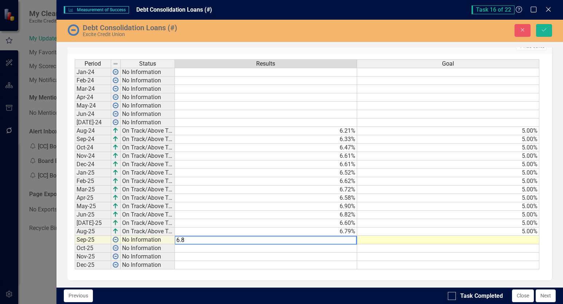
type textarea "6.81"
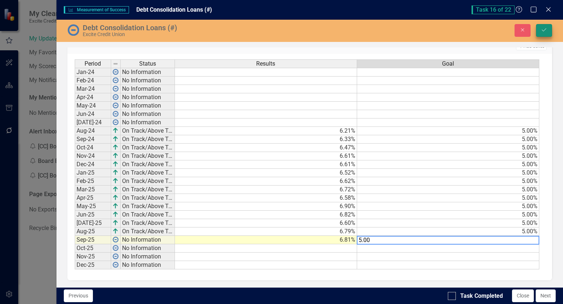
type textarea "5.00"
click at [546, 25] on button "Save" at bounding box center [544, 30] width 16 height 13
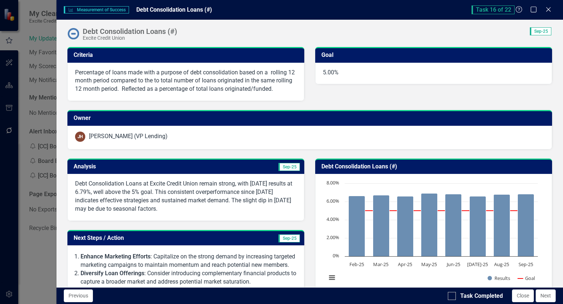
click at [261, 168] on td "Sep-25" at bounding box center [244, 167] width 114 height 12
click at [260, 168] on td "Sep-25" at bounding box center [244, 167] width 114 height 12
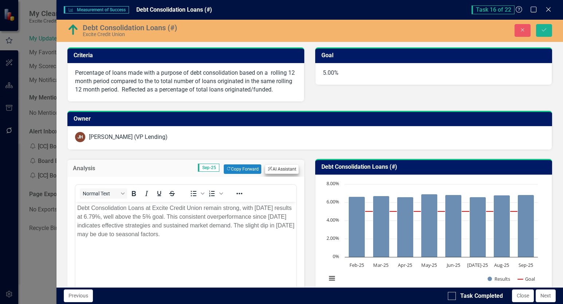
scroll to position [0, 0]
click at [268, 170] on icon "button" at bounding box center [270, 169] width 4 height 4
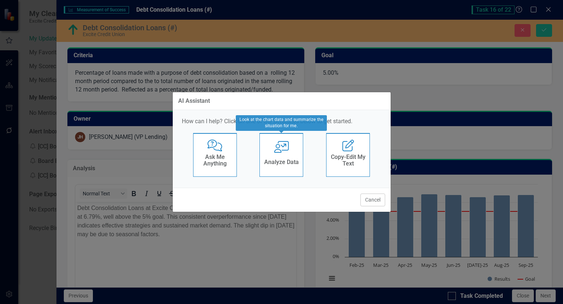
click at [291, 156] on div "User with Chart Analyze Data" at bounding box center [281, 155] width 44 height 44
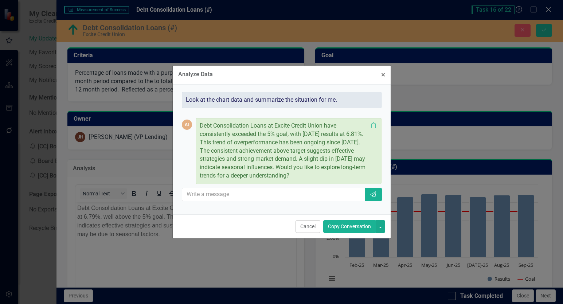
click at [331, 226] on button "Copy Conversation" at bounding box center [349, 226] width 52 height 13
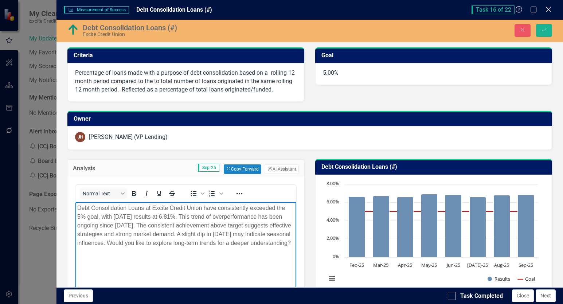
drag, startPoint x: 152, startPoint y: 244, endPoint x: 159, endPoint y: 253, distance: 10.9
click at [159, 247] on p "Debt Consolidation Loans at Excite Credit Union have consistently exceeded the …" at bounding box center [185, 226] width 217 height 44
click at [546, 30] on icon "Save" at bounding box center [544, 29] width 7 height 5
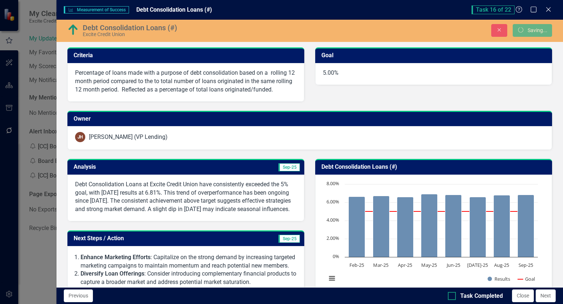
click at [450, 296] on input "Task Completed" at bounding box center [450, 294] width 5 height 5
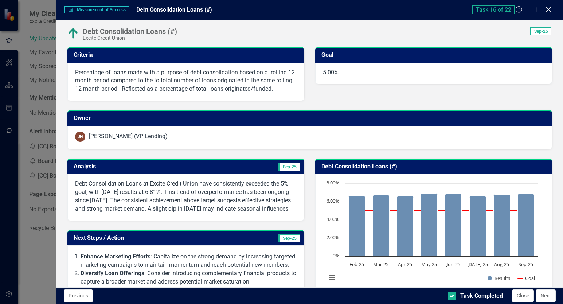
checkbox input "true"
click at [516, 295] on button "Close" at bounding box center [523, 295] width 22 height 13
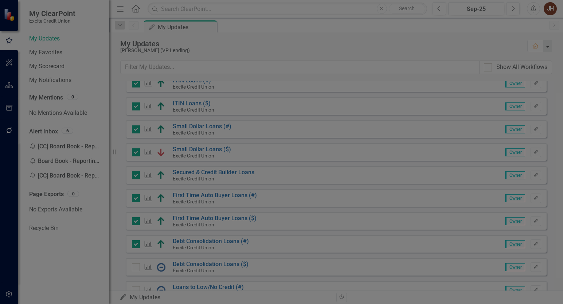
checkbox input "true"
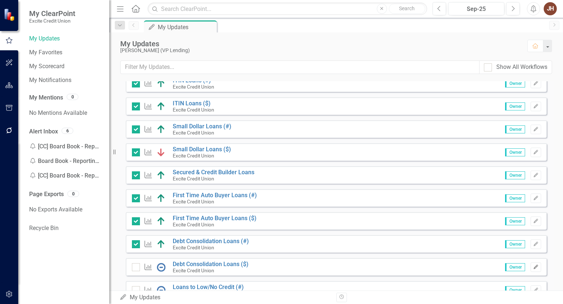
click at [533, 268] on icon "Edit" at bounding box center [535, 267] width 5 height 4
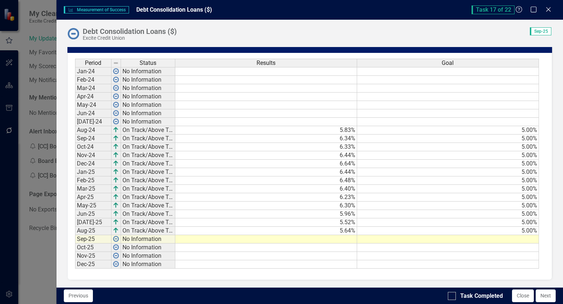
scroll to position [461, 0]
click at [344, 239] on td at bounding box center [266, 239] width 182 height 8
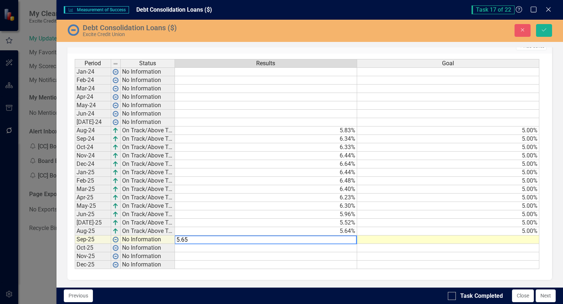
type textarea "5.65"
click at [377, 242] on td at bounding box center [448, 239] width 182 height 8
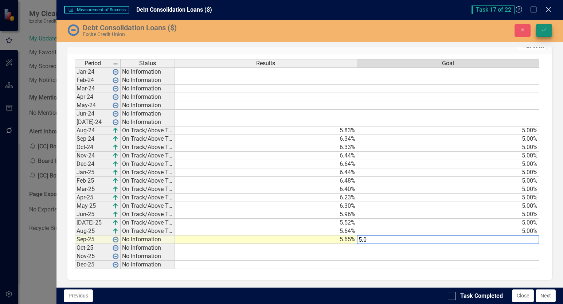
type textarea "5.0"
click at [541, 31] on icon "Save" at bounding box center [544, 29] width 7 height 5
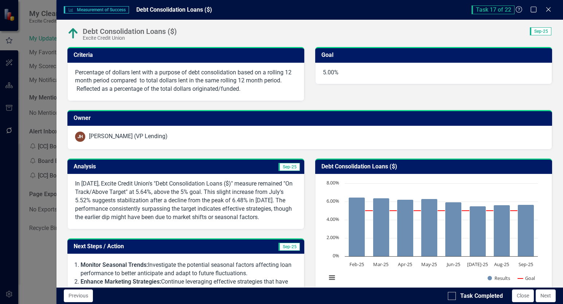
click at [246, 168] on td "Sep-25" at bounding box center [244, 167] width 114 height 12
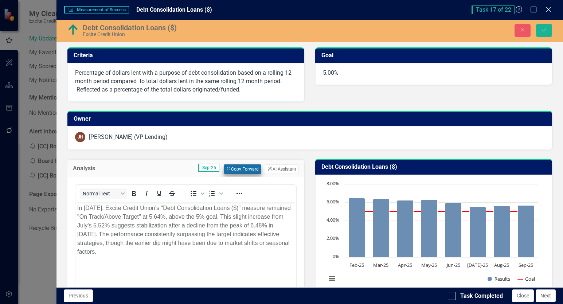
scroll to position [0, 0]
click at [274, 168] on button "ClearPoint AI AI Assistant" at bounding box center [282, 168] width 34 height 9
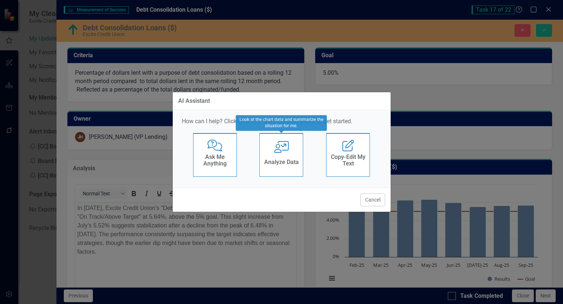
click at [277, 154] on div "User with Chart Analyze Data" at bounding box center [281, 155] width 44 height 44
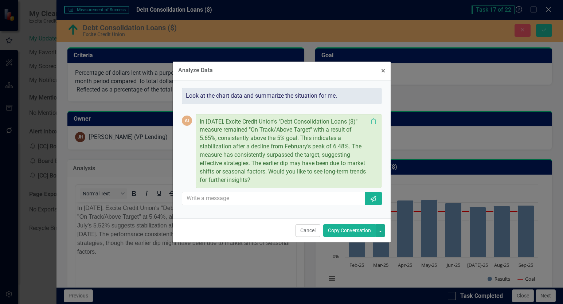
click at [345, 231] on button "Copy Conversation" at bounding box center [349, 230] width 52 height 13
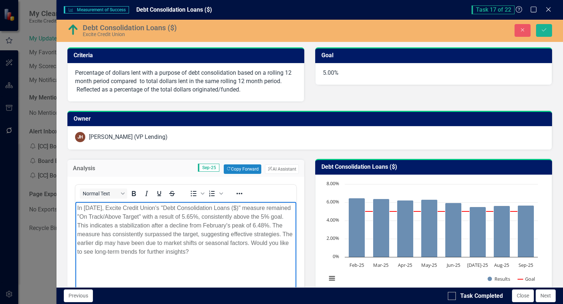
drag, startPoint x: 245, startPoint y: 243, endPoint x: 250, endPoint y: 251, distance: 8.8
click at [250, 251] on p "In September 2025, Excite Credit Union's "Debt Consolidation Loans ($)" measure…" at bounding box center [185, 230] width 217 height 52
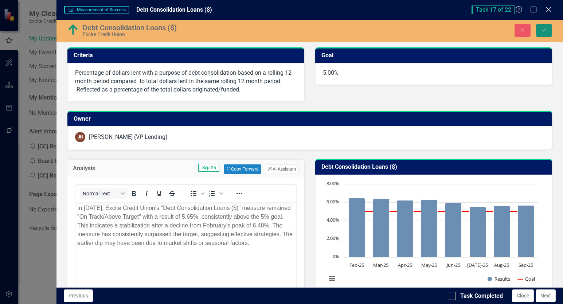
click at [543, 31] on icon "Save" at bounding box center [544, 29] width 7 height 5
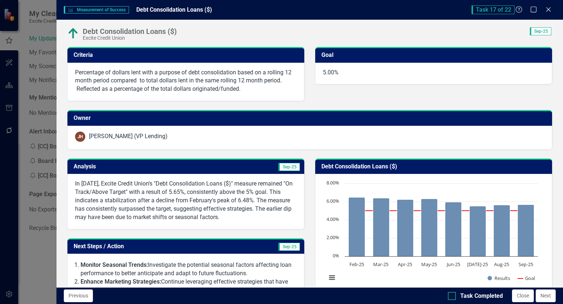
click at [449, 296] on input "Task Completed" at bounding box center [450, 294] width 5 height 5
checkbox input "true"
click at [524, 295] on button "Close" at bounding box center [523, 295] width 22 height 13
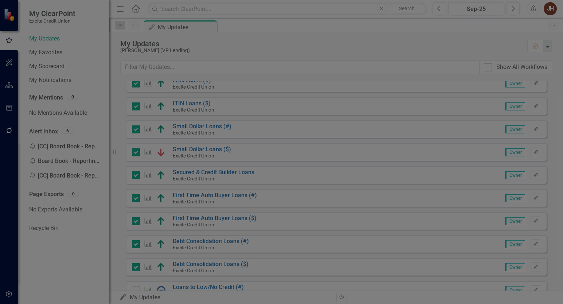
checkbox input "true"
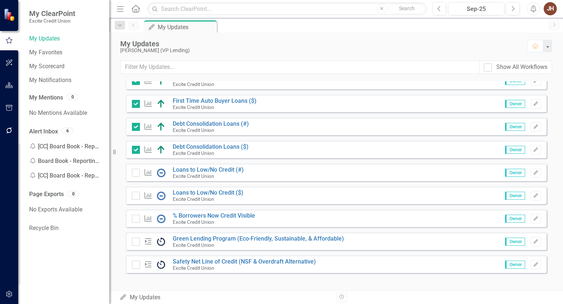
scroll to position [413, 0]
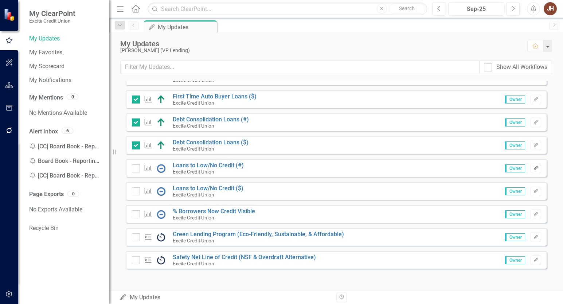
click at [533, 168] on icon "button" at bounding box center [535, 168] width 4 height 4
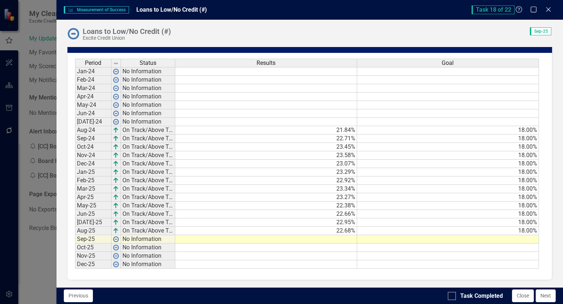
scroll to position [444, 0]
click at [350, 239] on td at bounding box center [266, 239] width 182 height 8
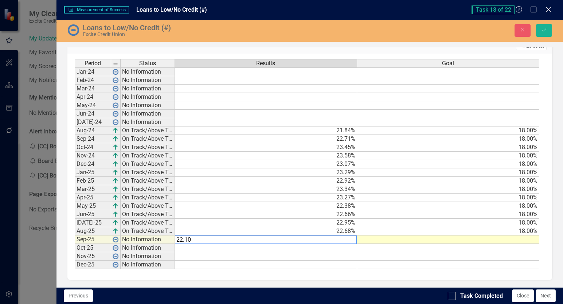
type textarea "22.10"
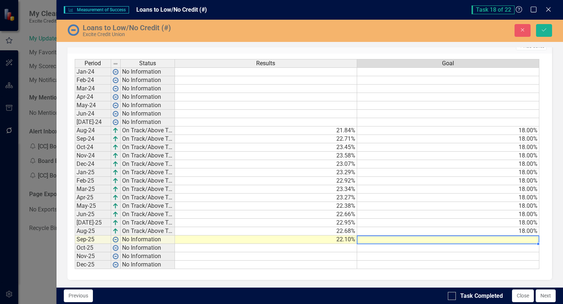
click at [393, 243] on td at bounding box center [448, 239] width 182 height 8
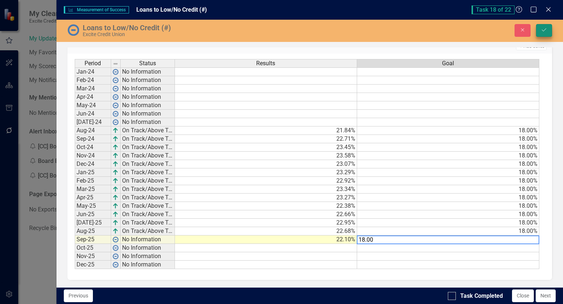
type textarea "18.00"
click at [547, 30] on button "Save" at bounding box center [544, 30] width 16 height 13
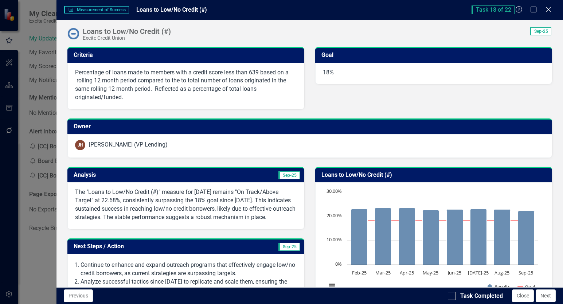
click at [212, 176] on td "Sep-25" at bounding box center [244, 176] width 114 height 12
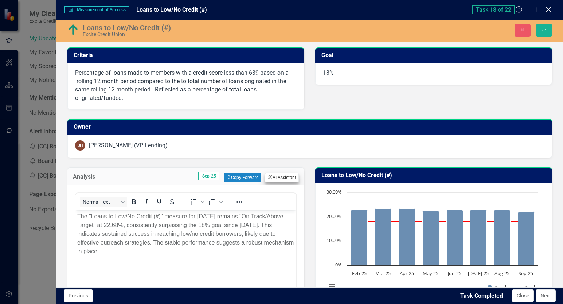
scroll to position [0, 0]
click at [267, 177] on icon "ClearPoint AI" at bounding box center [269, 177] width 5 height 4
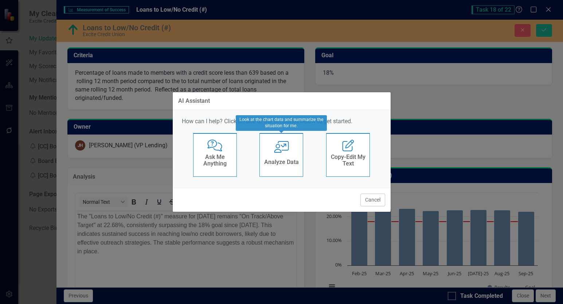
click at [270, 160] on h4 "Analyze Data" at bounding box center [281, 162] width 35 height 7
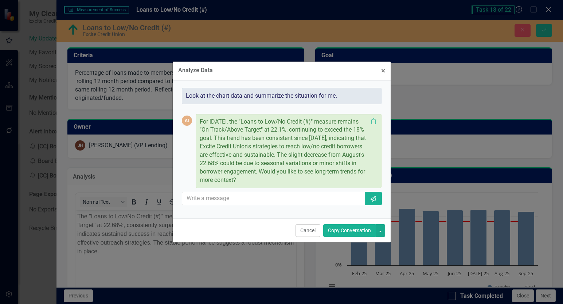
click at [351, 228] on button "Copy Conversation" at bounding box center [349, 230] width 52 height 13
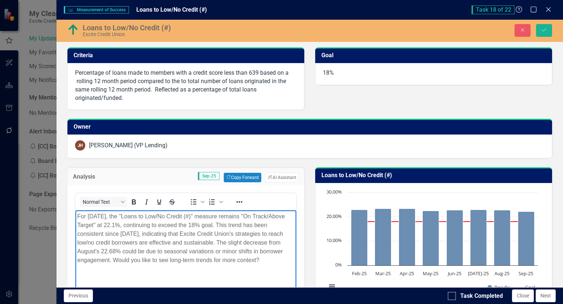
drag, startPoint x: 112, startPoint y: 262, endPoint x: 262, endPoint y: 263, distance: 149.7
click at [262, 263] on p "For September 2025, the "Loans to Low/No Credit (#)" measure remains "On Track/…" at bounding box center [185, 238] width 217 height 52
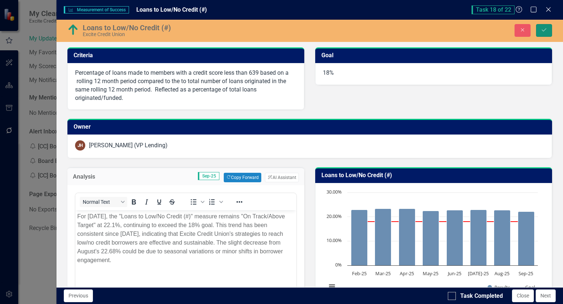
click at [549, 30] on button "Save" at bounding box center [544, 30] width 16 height 13
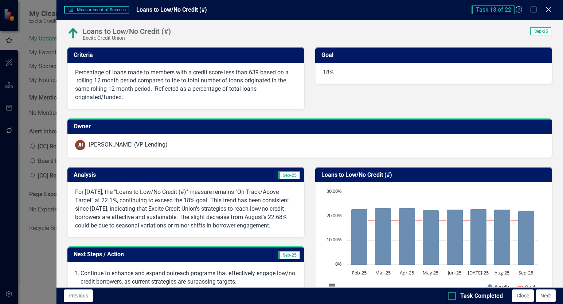
click at [451, 298] on div at bounding box center [452, 296] width 8 height 8
click at [451, 296] on input "Task Completed" at bounding box center [450, 294] width 5 height 5
checkbox input "true"
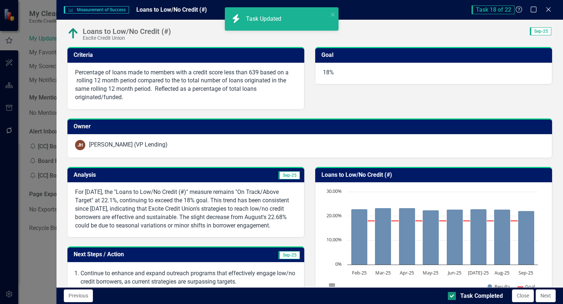
scroll to position [413, 0]
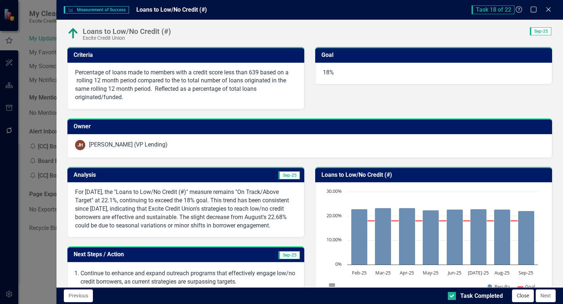
click at [521, 297] on button "Close" at bounding box center [523, 295] width 22 height 13
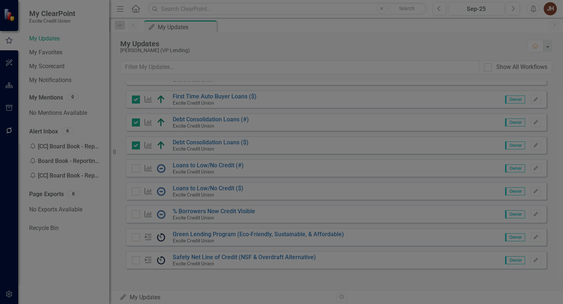
checkbox input "true"
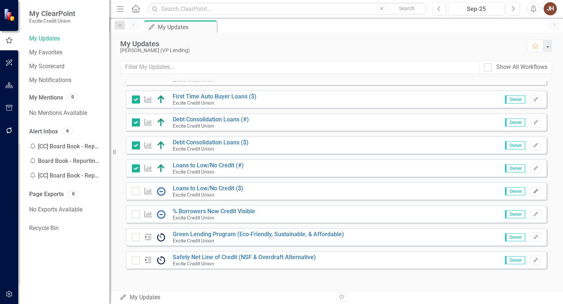
click at [533, 192] on icon "Edit" at bounding box center [535, 191] width 5 height 4
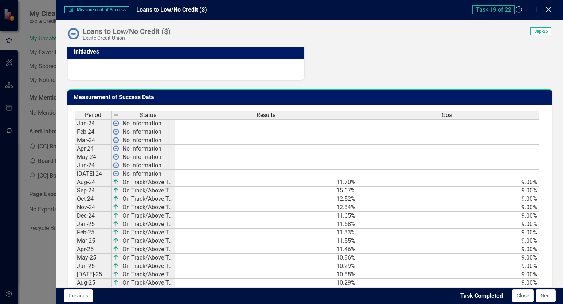
scroll to position [453, 0]
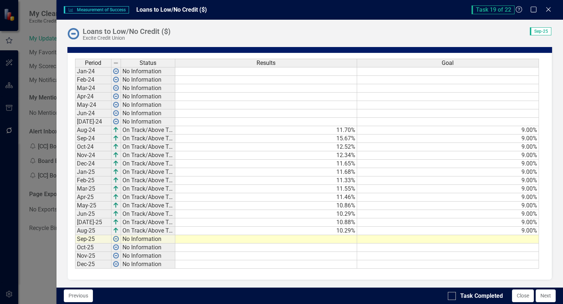
click at [342, 240] on td at bounding box center [266, 239] width 182 height 8
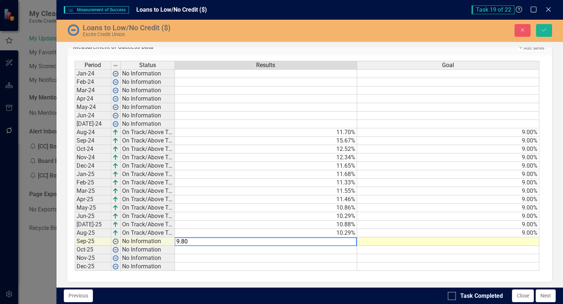
type textarea "9.80"
click at [385, 244] on td at bounding box center [448, 241] width 182 height 8
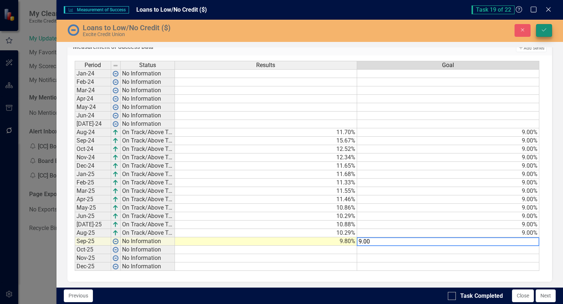
type textarea "9.00"
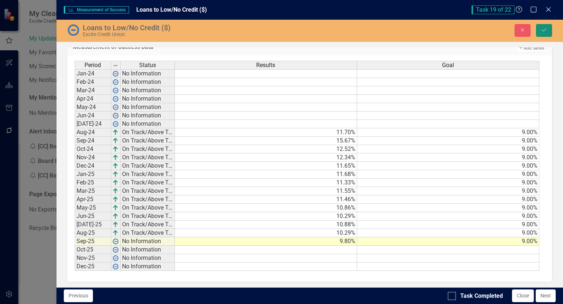
click at [550, 27] on button "Save" at bounding box center [544, 30] width 16 height 13
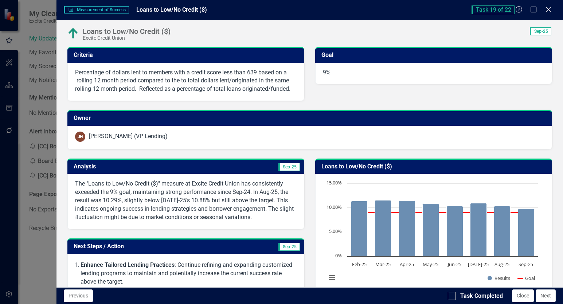
click at [223, 163] on td "Sep-25" at bounding box center [244, 167] width 114 height 12
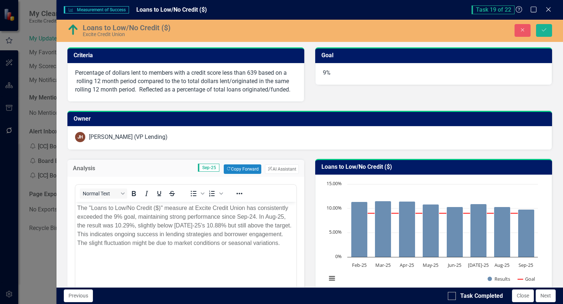
scroll to position [0, 0]
click at [274, 168] on button "ClearPoint AI AI Assistant" at bounding box center [282, 168] width 34 height 9
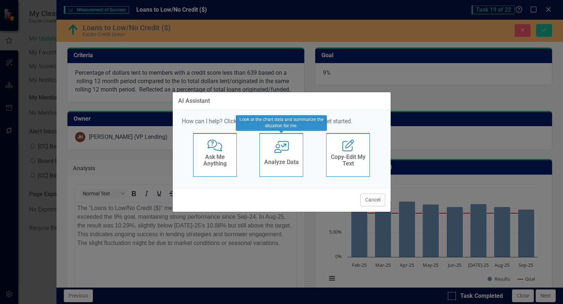
click at [285, 160] on h4 "Analyze Data" at bounding box center [281, 162] width 35 height 7
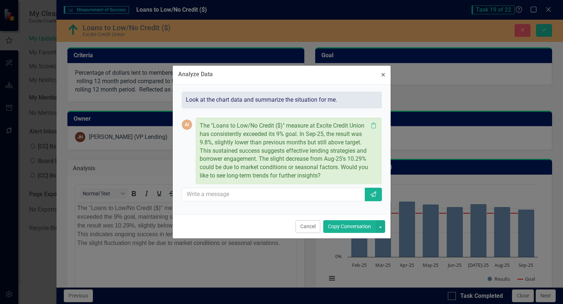
click at [351, 225] on button "Copy Conversation" at bounding box center [349, 226] width 52 height 13
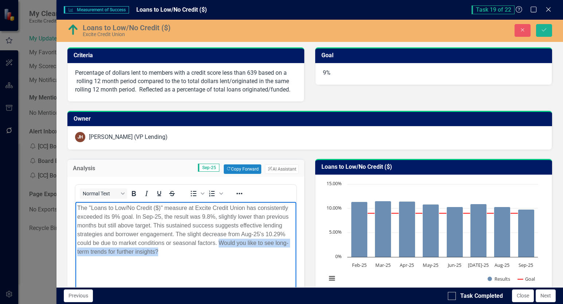
drag, startPoint x: 216, startPoint y: 243, endPoint x: 236, endPoint y: 264, distance: 28.6
click at [236, 264] on body "The "Loans to Low/No Credit ($)" measure at Excite Credit Union has consistentl…" at bounding box center [185, 256] width 221 height 109
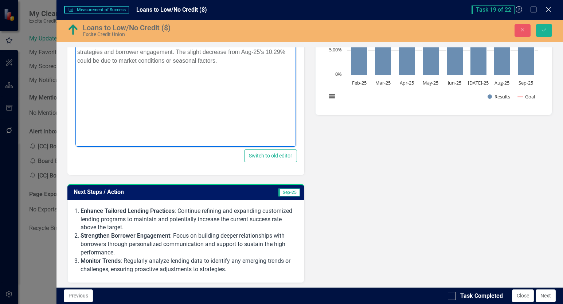
scroll to position [36, 0]
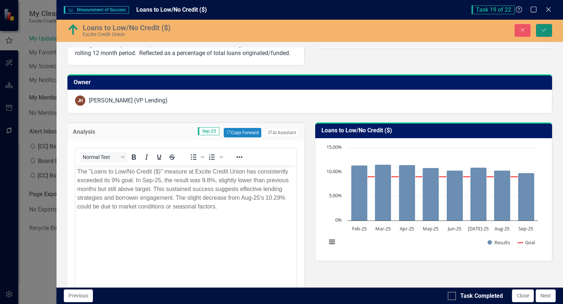
click at [548, 28] on button "Save" at bounding box center [544, 30] width 16 height 13
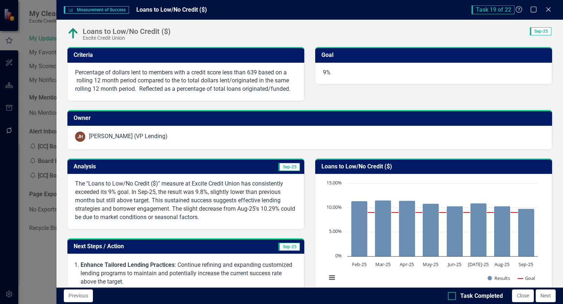
click at [451, 298] on div at bounding box center [452, 296] width 8 height 8
click at [451, 296] on input "Task Completed" at bounding box center [450, 294] width 5 height 5
checkbox input "true"
click at [522, 297] on button "Close" at bounding box center [523, 295] width 22 height 13
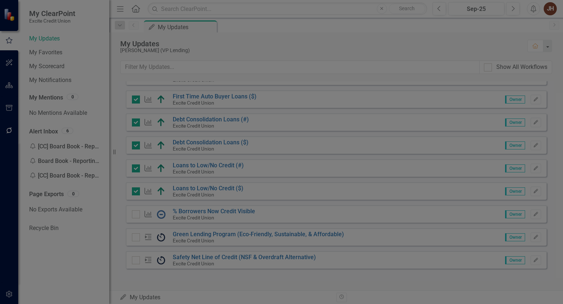
checkbox input "true"
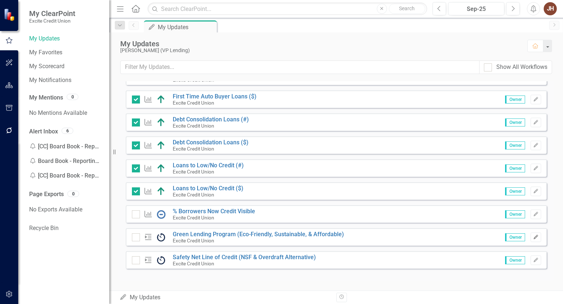
click at [533, 237] on icon "Edit" at bounding box center [535, 237] width 5 height 4
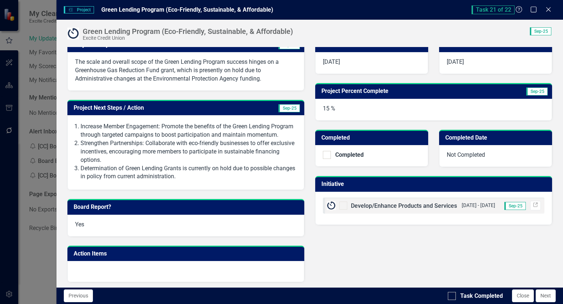
scroll to position [156, 0]
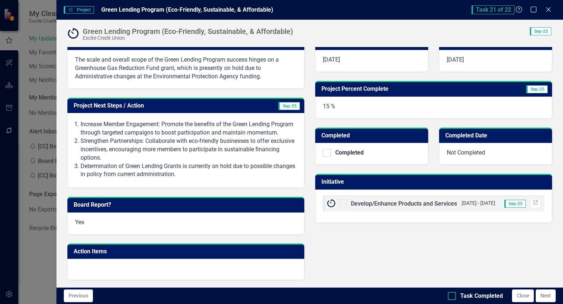
click at [453, 298] on div at bounding box center [452, 296] width 8 height 8
click at [452, 296] on input "Task Completed" at bounding box center [450, 294] width 5 height 5
checkbox input "true"
click at [522, 295] on button "Close" at bounding box center [523, 295] width 22 height 13
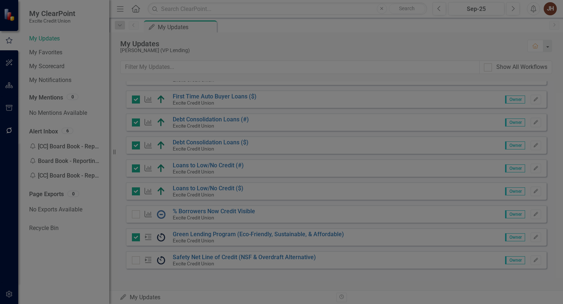
checkbox input "true"
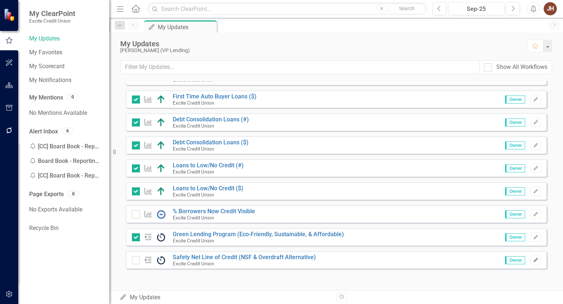
click at [533, 261] on icon "Edit" at bounding box center [535, 260] width 5 height 4
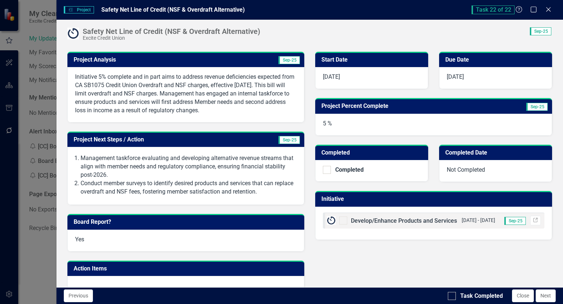
scroll to position [146, 0]
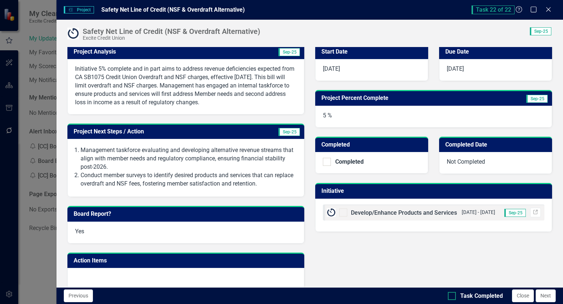
click at [455, 296] on div at bounding box center [452, 296] width 8 height 8
click at [452, 296] on input "Task Completed" at bounding box center [450, 294] width 5 height 5
checkbox input "true"
click at [519, 296] on button "Close" at bounding box center [523, 295] width 22 height 13
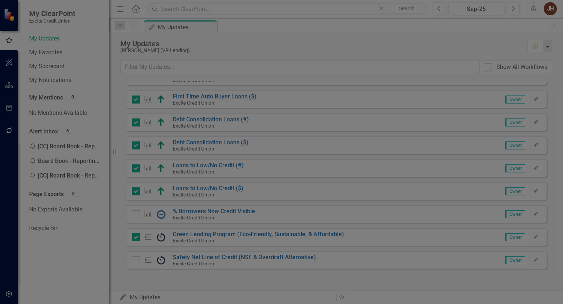
checkbox input "true"
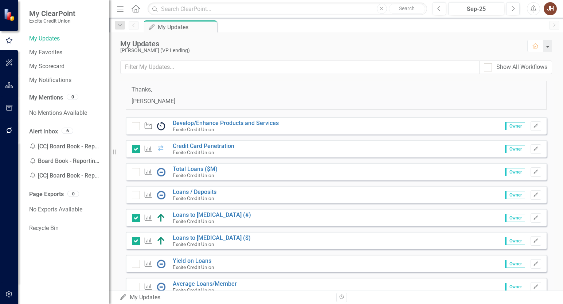
scroll to position [49, 0]
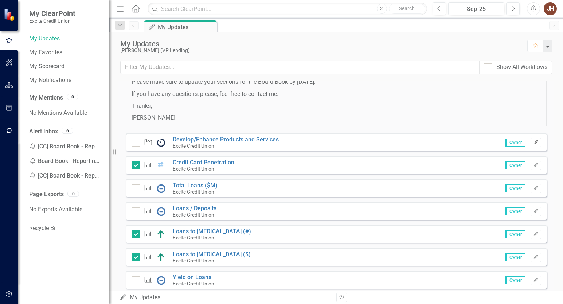
click at [533, 143] on icon "Edit" at bounding box center [535, 142] width 5 height 4
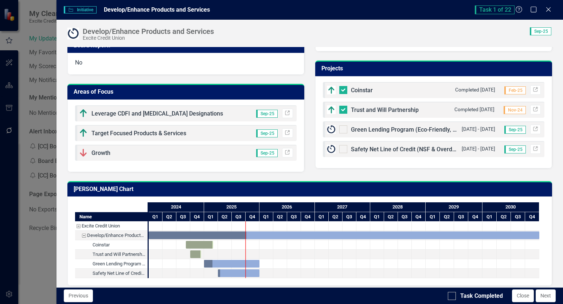
scroll to position [324, 0]
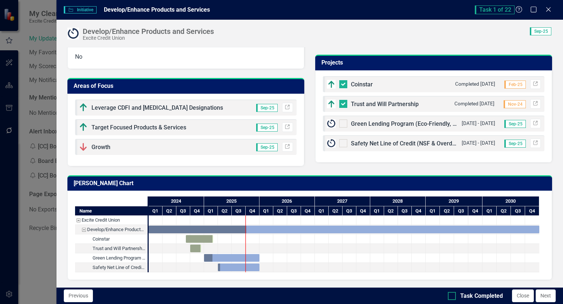
click at [452, 296] on div at bounding box center [452, 296] width 8 height 8
click at [452, 296] on input "Task Completed" at bounding box center [450, 294] width 5 height 5
checkbox input "true"
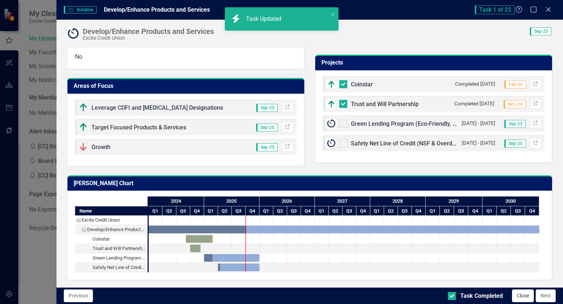
click at [526, 296] on button "Close" at bounding box center [523, 295] width 22 height 13
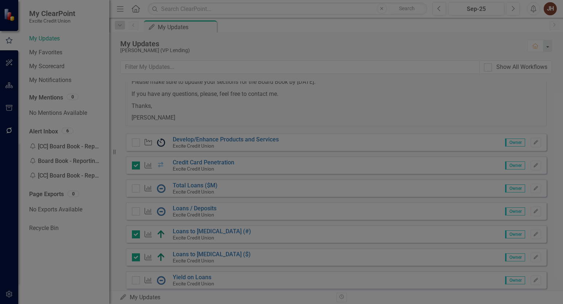
checkbox input "true"
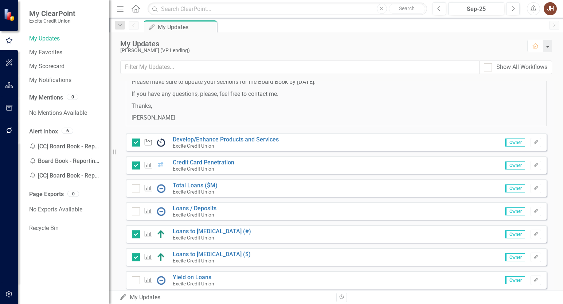
click at [364, 98] on span "Hi Excite Team, Please make sure to update your sections for the Board Book by …" at bounding box center [335, 94] width 409 height 56
click at [549, 11] on div "JH" at bounding box center [549, 8] width 13 height 13
click at [519, 94] on link "Logout Log Out" at bounding box center [528, 91] width 58 height 13
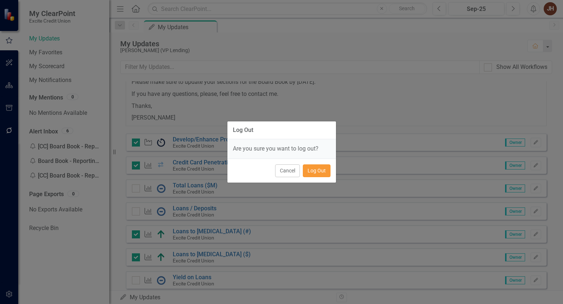
click at [321, 169] on button "Log Out" at bounding box center [317, 170] width 28 height 13
